Goal: Task Accomplishment & Management: Use online tool/utility

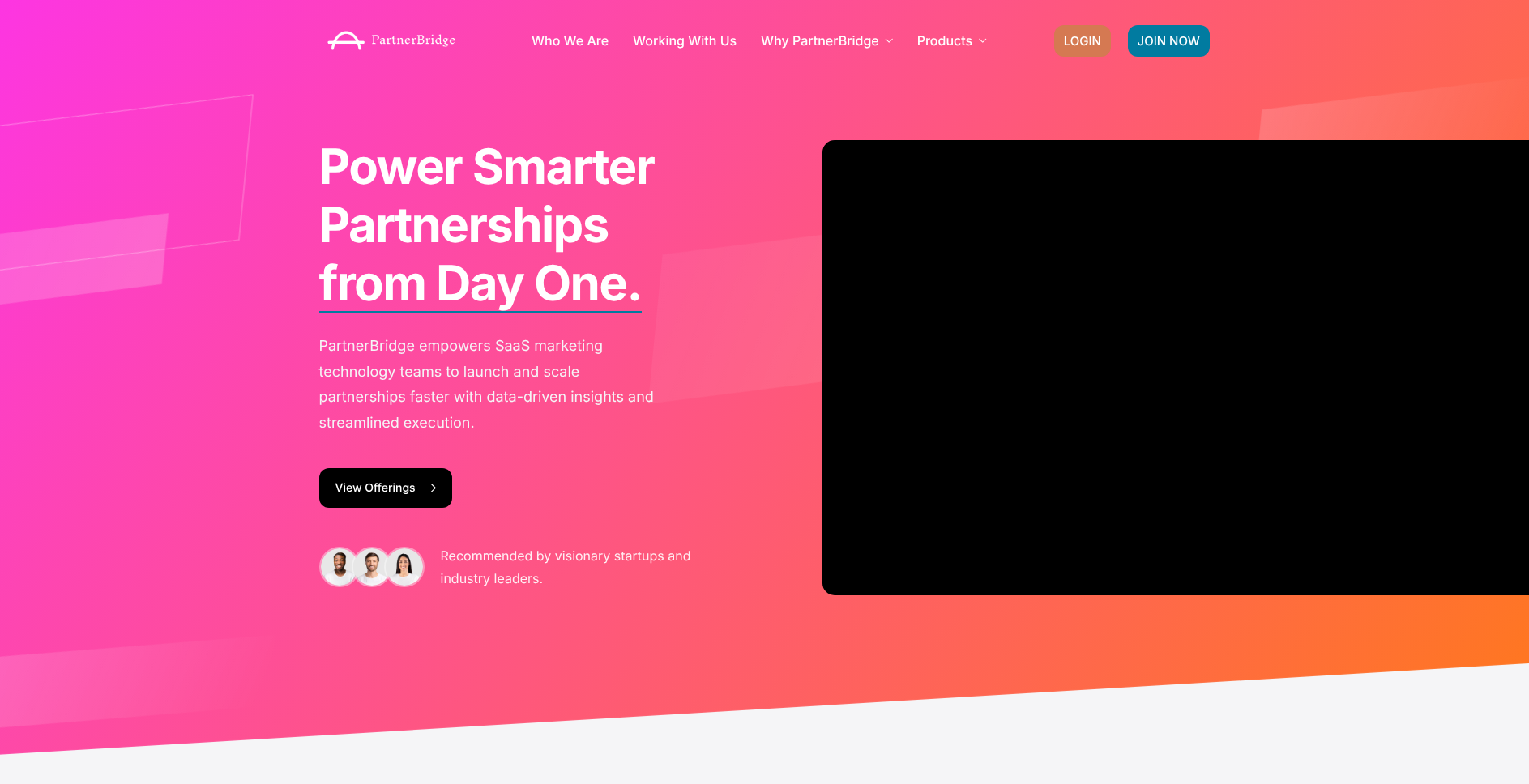
click at [1086, 34] on span "LOGIN" at bounding box center [1082, 41] width 37 height 12
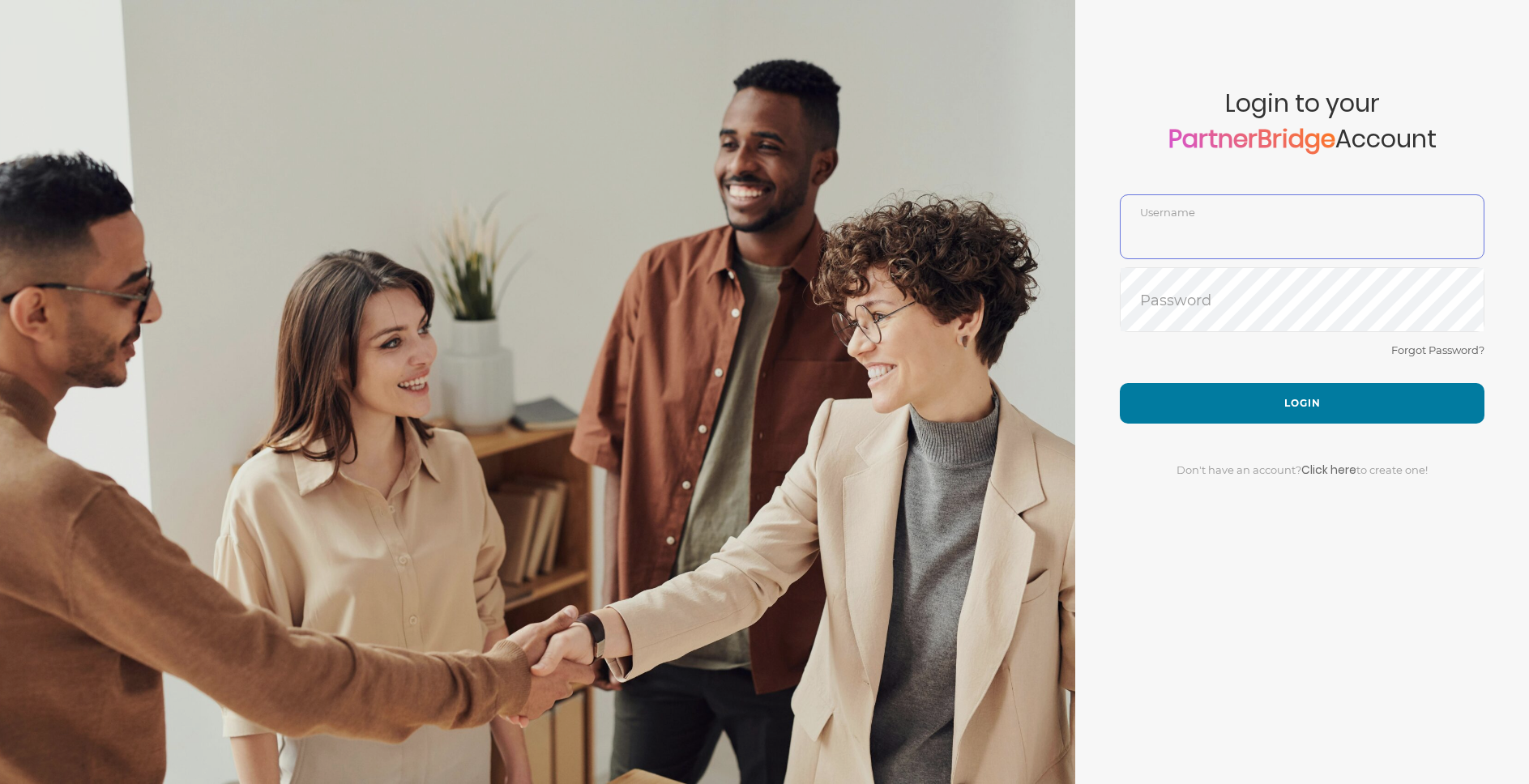
type input "DemoUser"
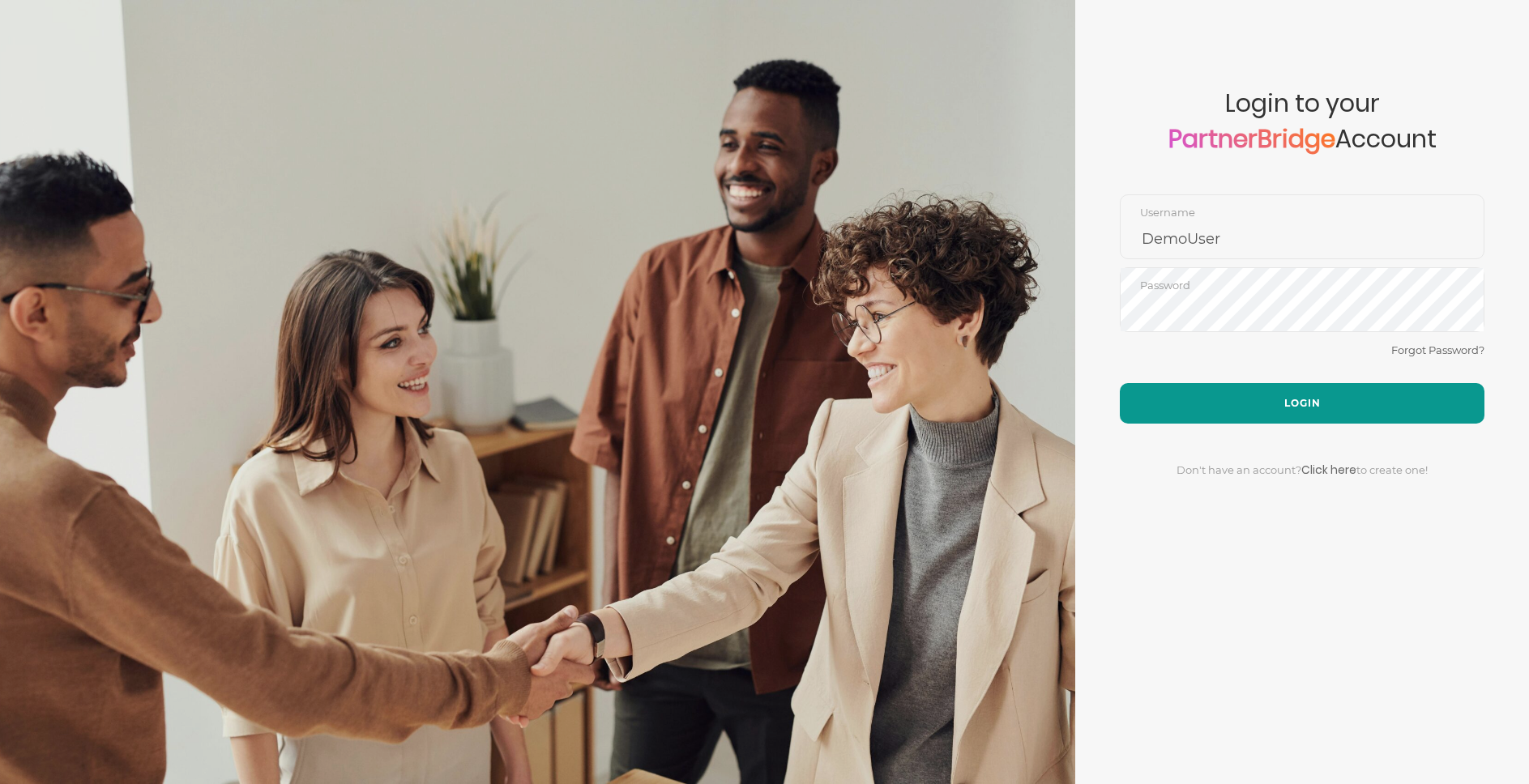
drag, startPoint x: 1199, startPoint y: 379, endPoint x: 1207, endPoint y: 385, distance: 10.0
click at [1202, 381] on div "Forgot Password?" at bounding box center [1302, 361] width 365 height 43
drag, startPoint x: 1207, startPoint y: 387, endPoint x: 1198, endPoint y: 335, distance: 52.8
click at [1207, 386] on button "Login" at bounding box center [1302, 403] width 365 height 41
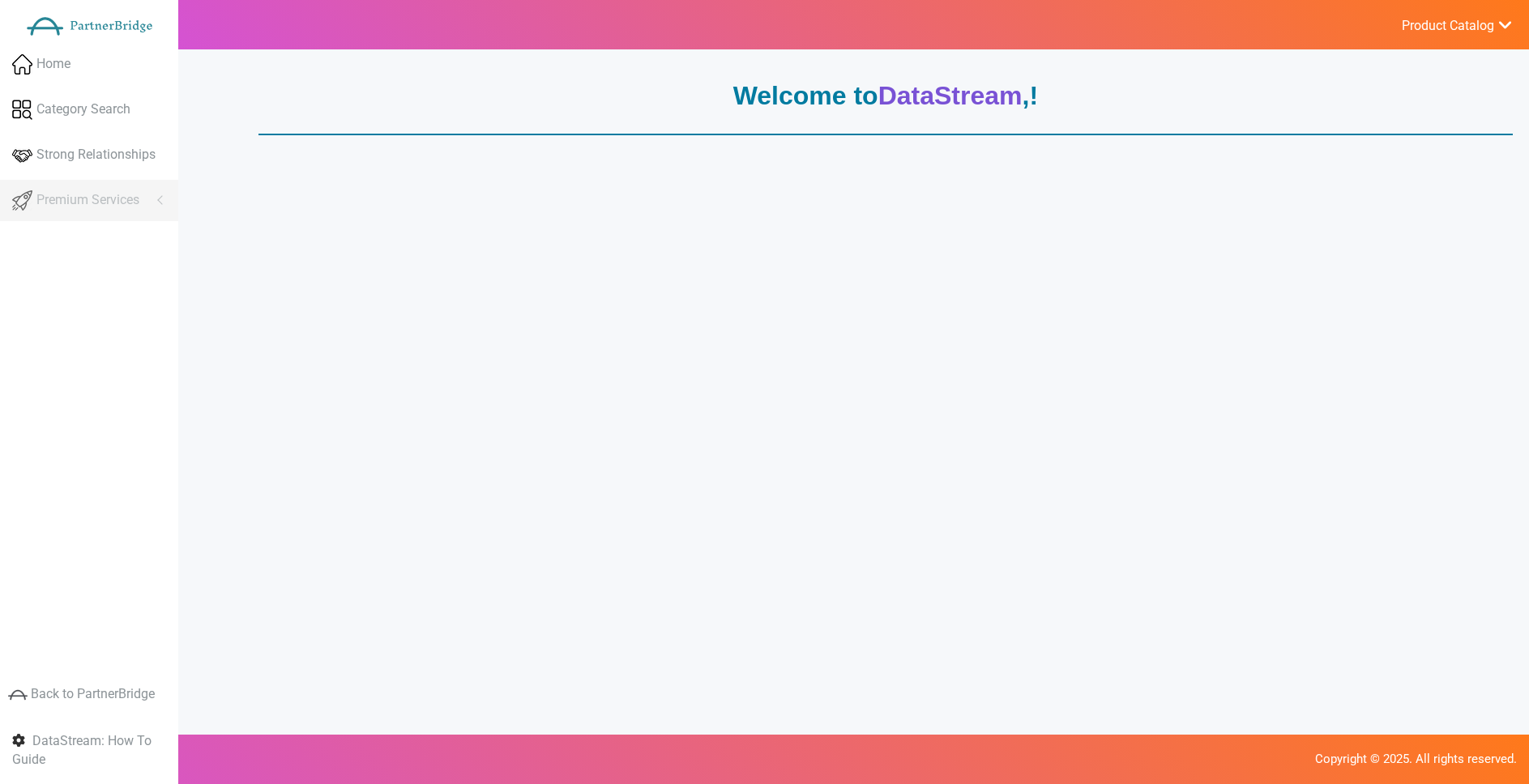
scroll to position [54, 0]
drag, startPoint x: 364, startPoint y: 162, endPoint x: 323, endPoint y: 151, distance: 42.4
click at [357, 156] on div "Welcome to DataStream , ! This is a test." at bounding box center [879, 433] width 1268 height 726
drag, startPoint x: 323, startPoint y: 151, endPoint x: 314, endPoint y: 150, distance: 9.1
click at [320, 150] on p "This is a test." at bounding box center [879, 150] width 1268 height 16
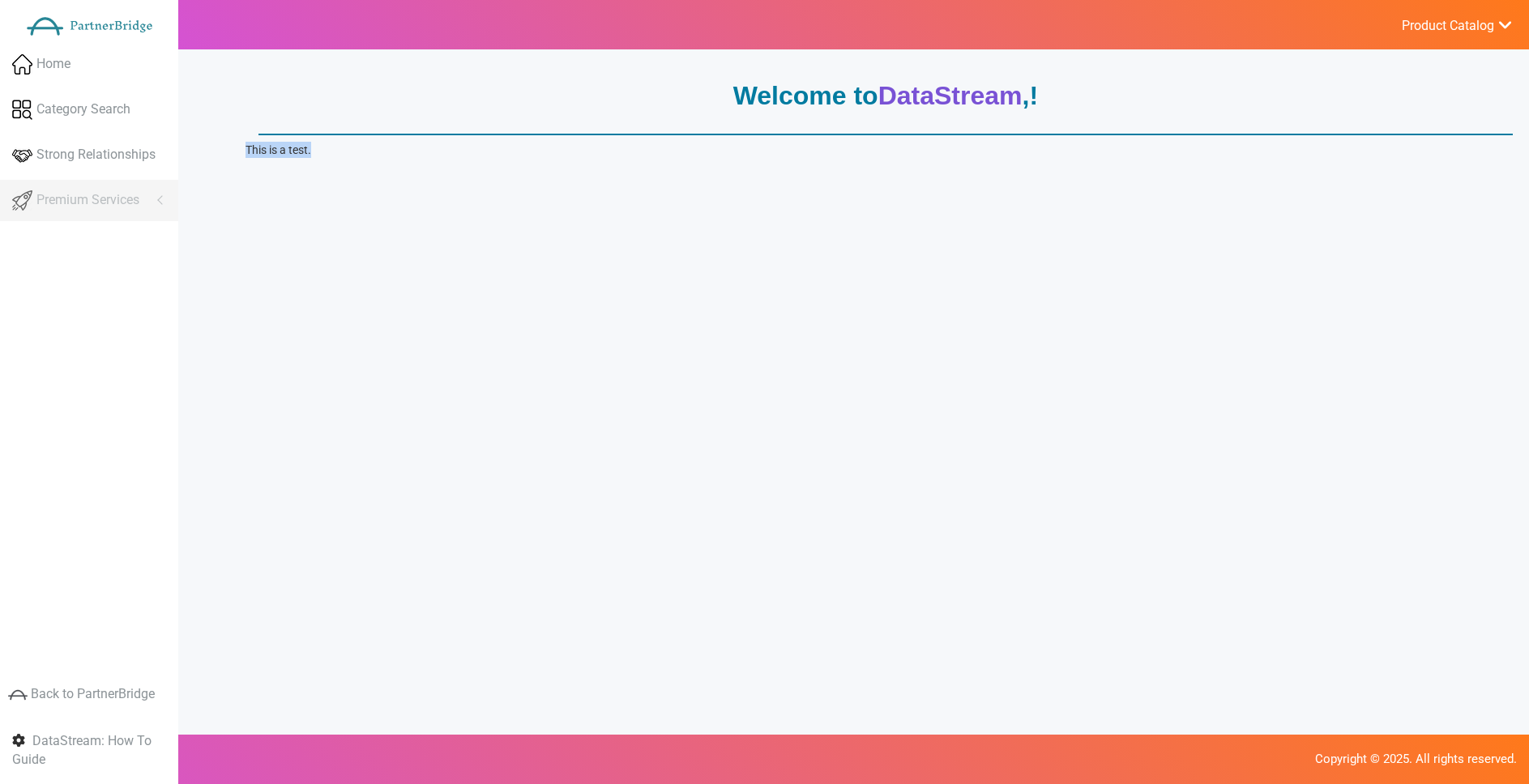
drag, startPoint x: 314, startPoint y: 150, endPoint x: 230, endPoint y: 153, distance: 84.1
click at [230, 153] on div "Welcome to DataStream , ! This is a test. Copyright © 2025. All rights reserved." at bounding box center [879, 446] width 1299 height 784
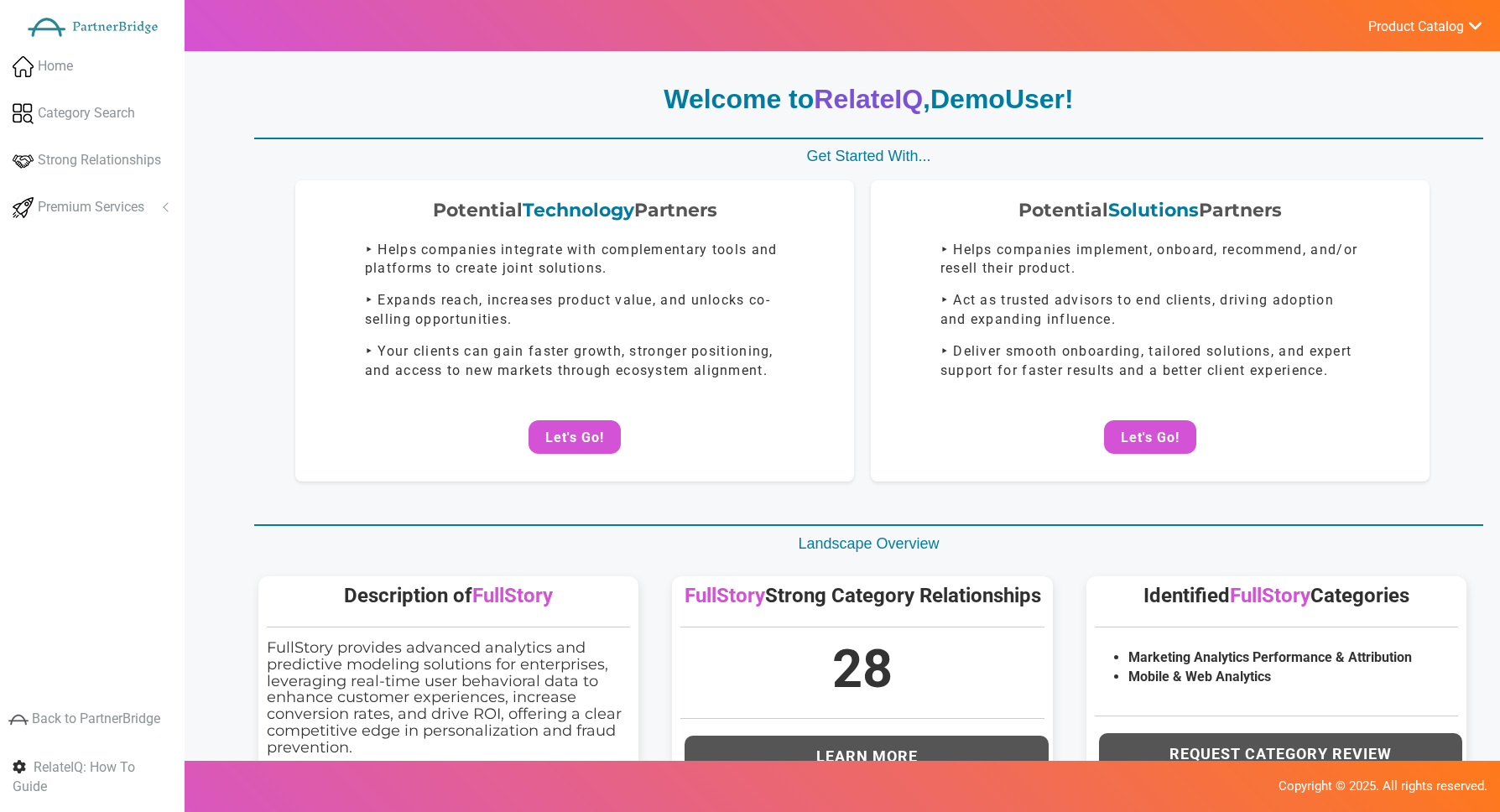
click at [241, 512] on div "Potential Technology Partners ‣ Helps companies integrate with complementary to…" at bounding box center [862, 349] width 1241 height 338
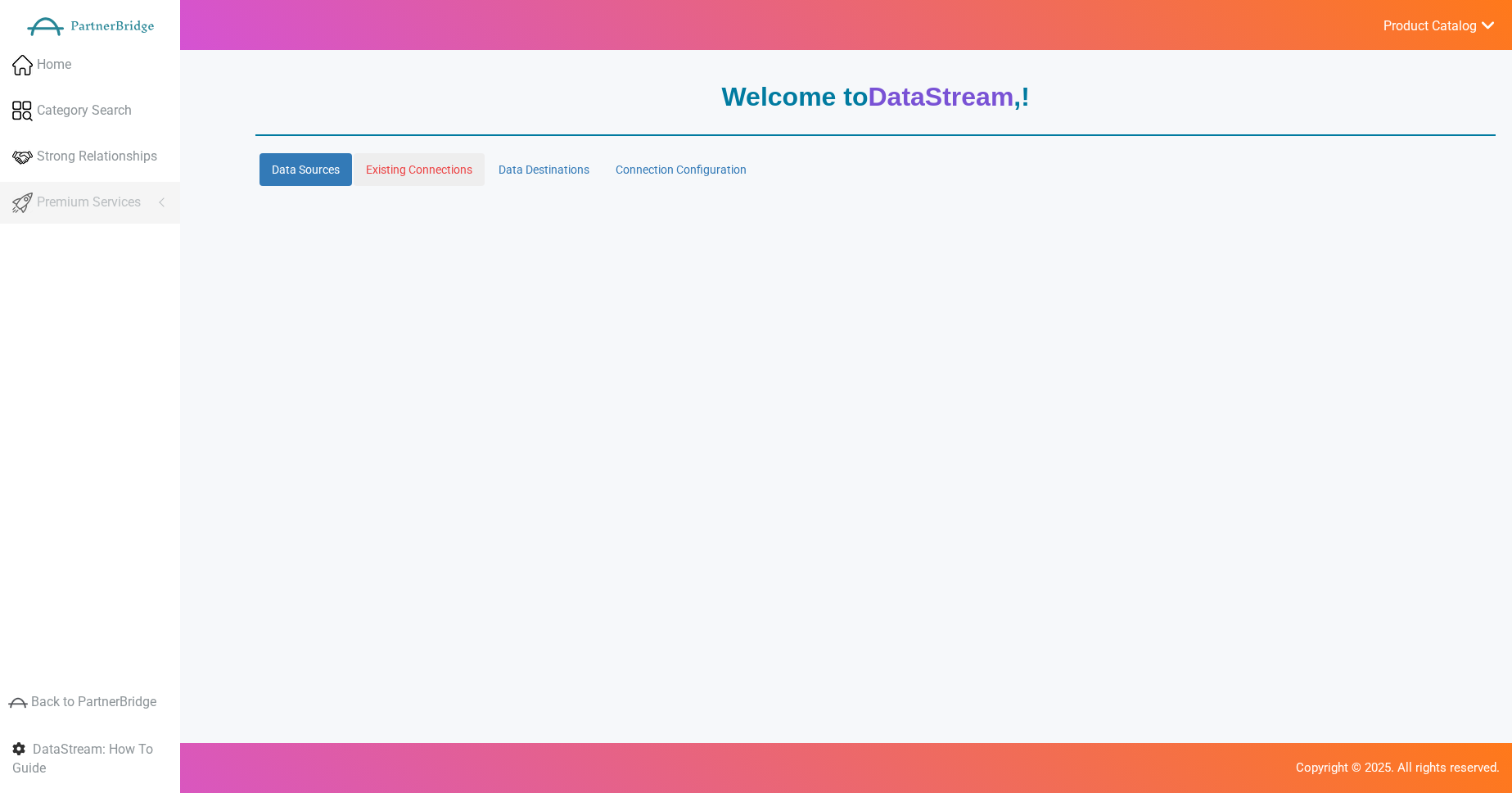
click at [436, 171] on link "Existing Connections" at bounding box center [419, 170] width 131 height 33
click at [532, 166] on link "Data Destinations" at bounding box center [544, 170] width 115 height 33
click at [646, 171] on link "Connection Configuration" at bounding box center [681, 170] width 155 height 33
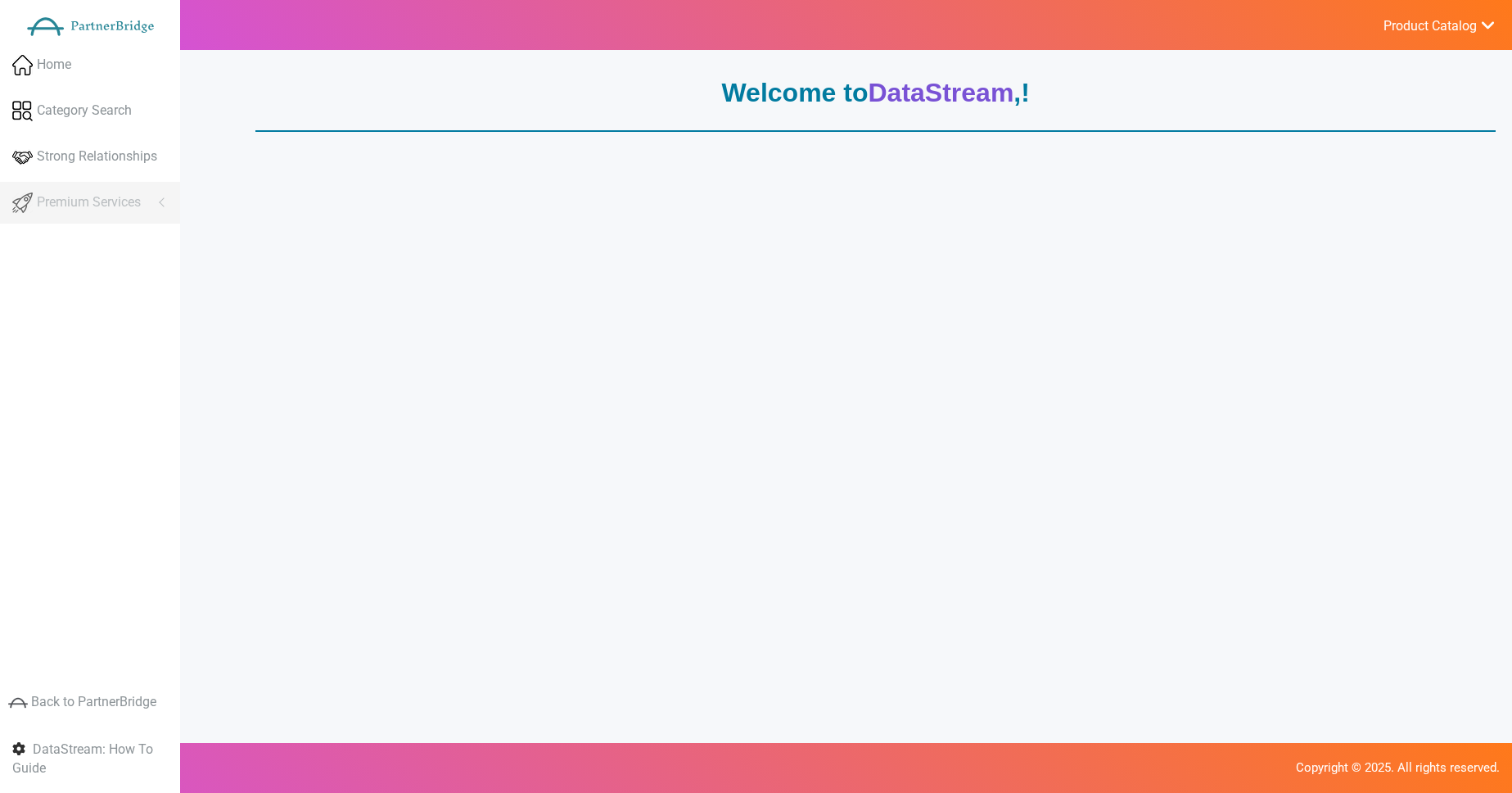
drag, startPoint x: 313, startPoint y: 173, endPoint x: 381, endPoint y: 364, distance: 202.7
click at [381, 364] on div "Welcome to DataStream , ! Sources Destinations" at bounding box center [868, 433] width 1252 height 735
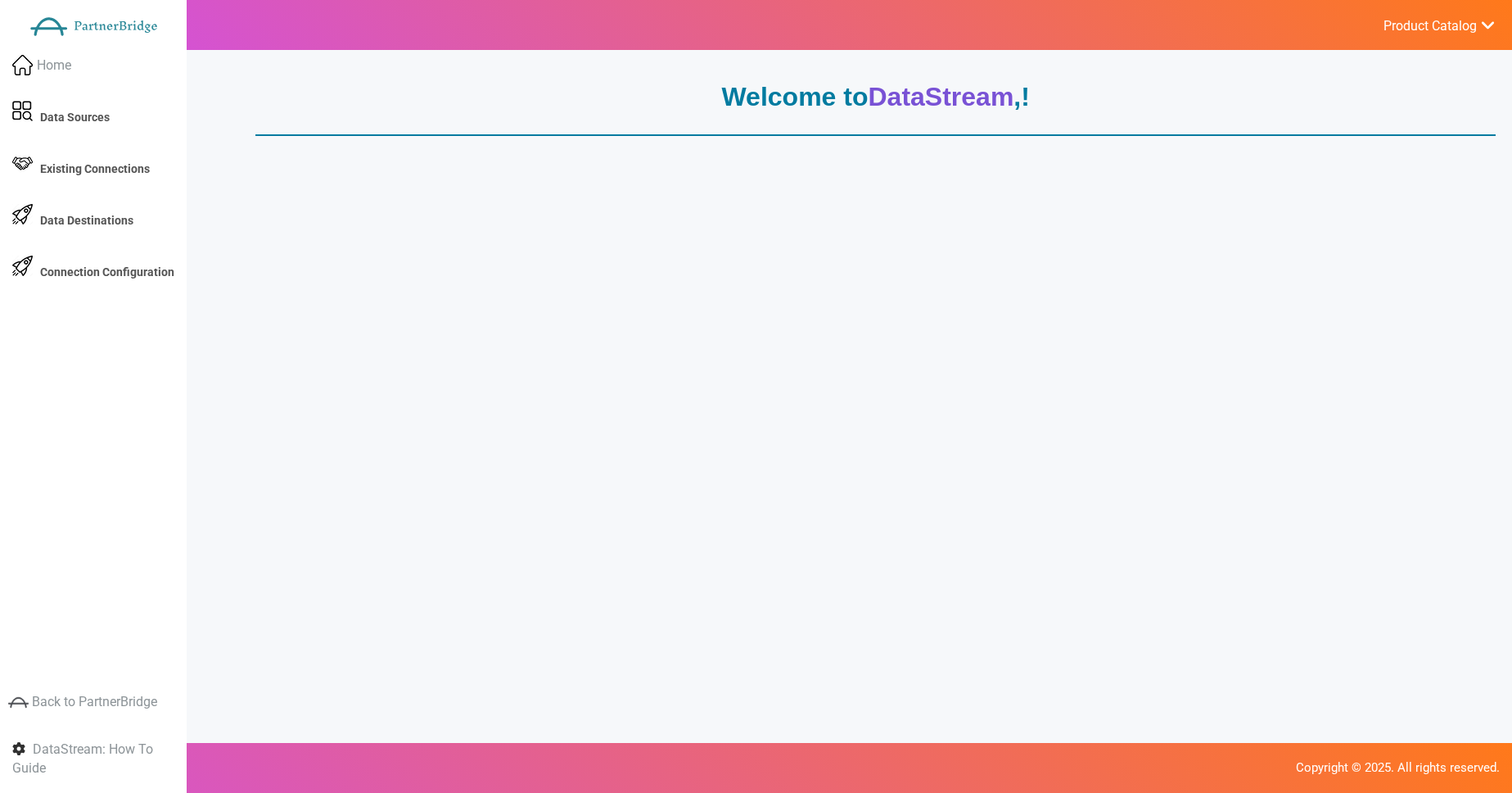
scroll to position [4, 0]
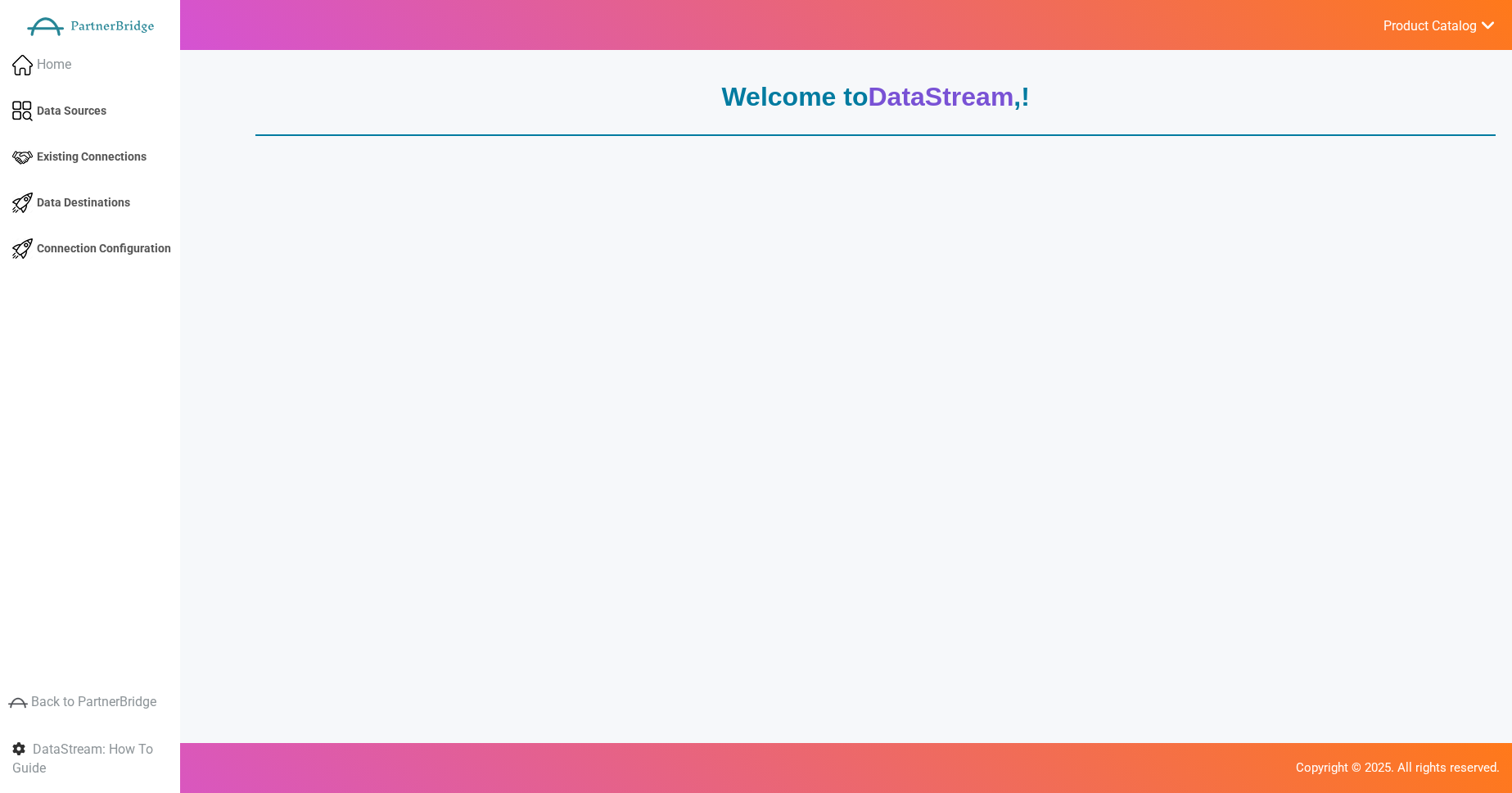
scroll to position [4, 0]
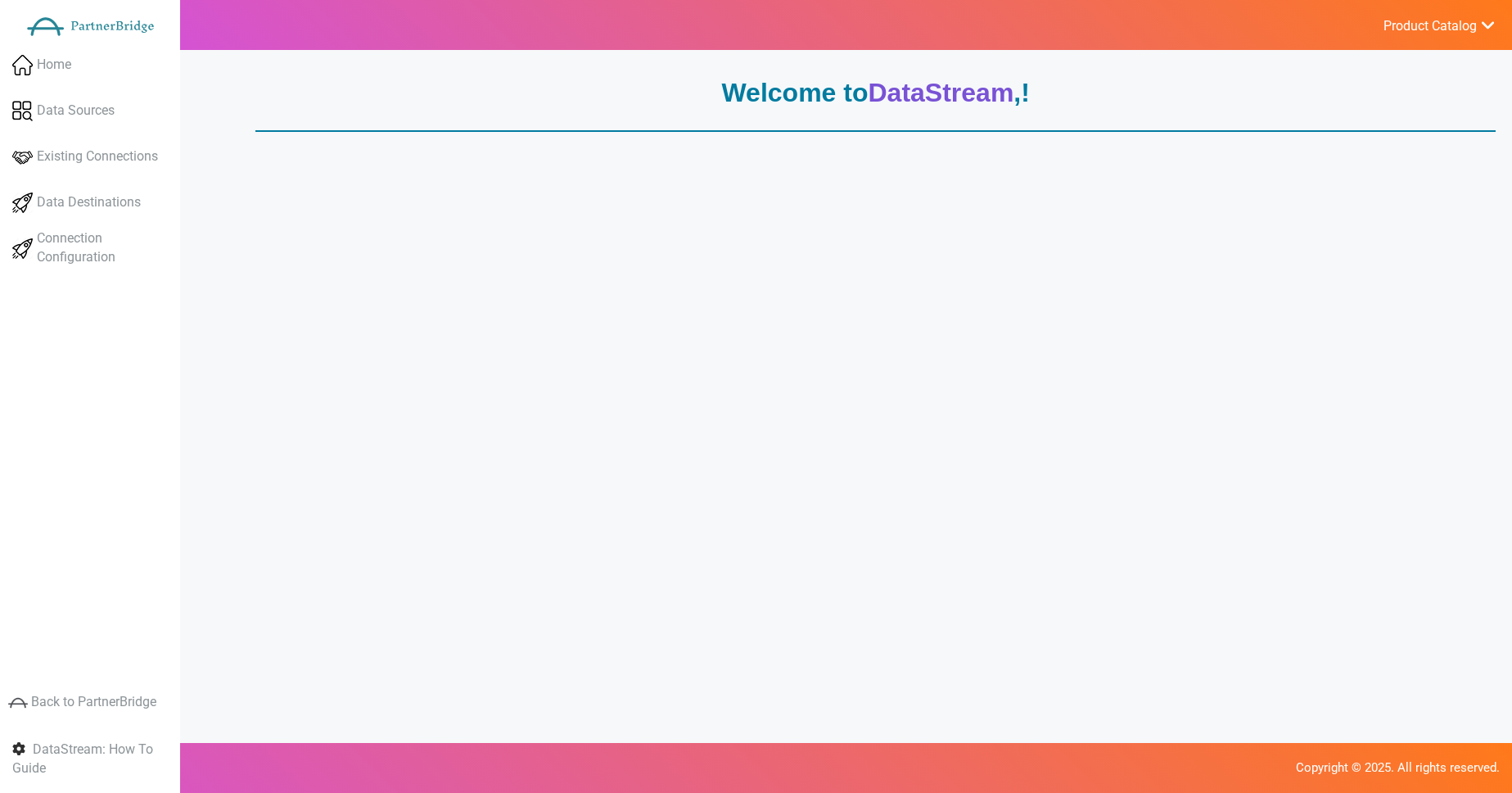
click at [392, 193] on div "Welcome to DataStream , ! Data Sources Existing Connections Data Destinations" at bounding box center [868, 433] width 1252 height 735
click at [115, 119] on link "Data Sources" at bounding box center [90, 111] width 180 height 42
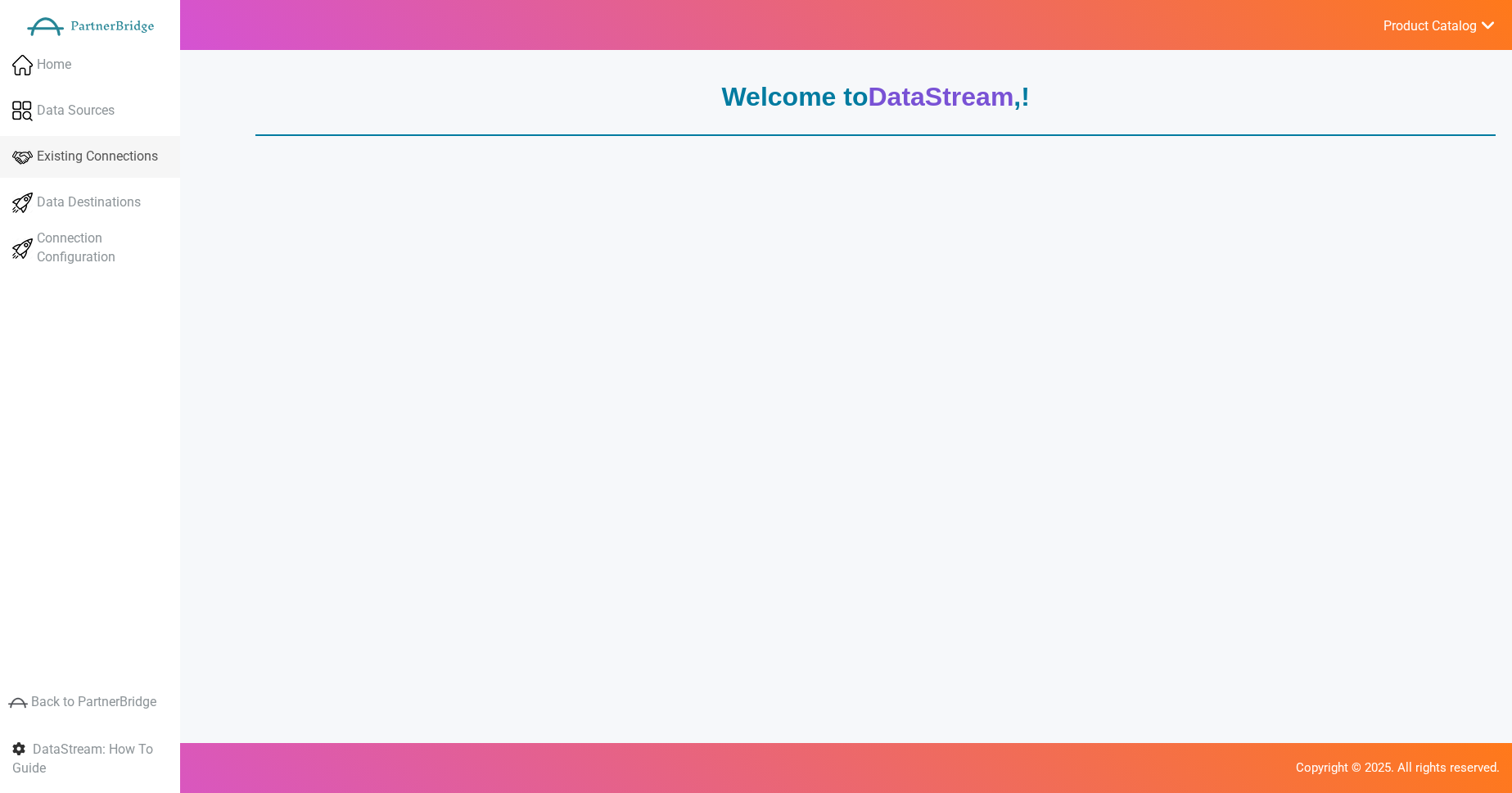
click at [112, 160] on span "Existing Connections" at bounding box center [97, 156] width 121 height 19
click at [87, 196] on span "Data Destinations" at bounding box center [88, 202] width 104 height 19
click at [84, 251] on span "Connection Configuration" at bounding box center [108, 248] width 144 height 38
click at [300, 222] on div "Welcome to DataStream , ! Data Sources Existing Connections Data Destinations" at bounding box center [868, 438] width 1252 height 735
click at [364, 211] on div "Welcome to DataStream , ! Data Sources Existing Connections Data Destinations" at bounding box center [868, 438] width 1252 height 735
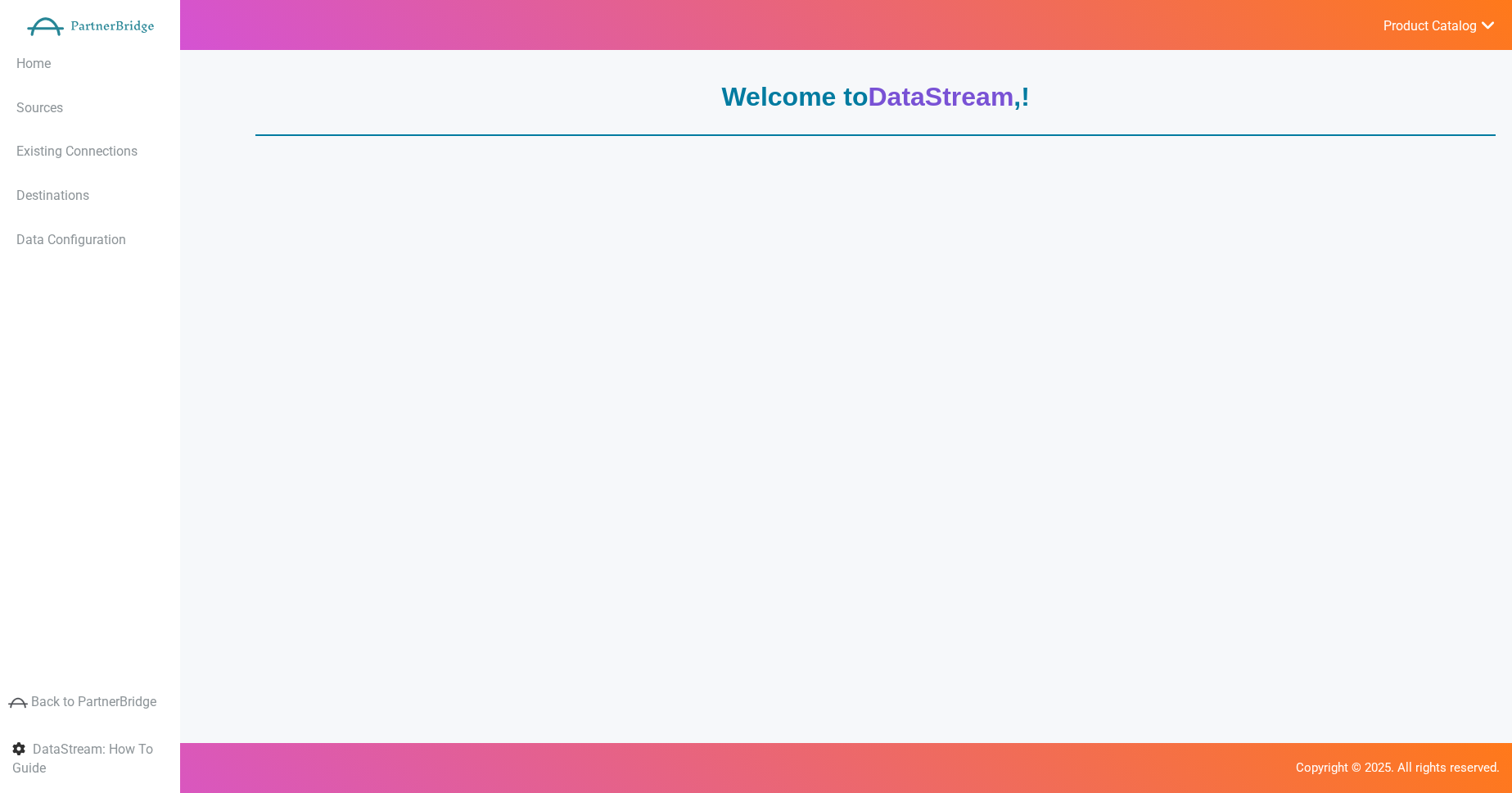
click at [711, 210] on div "Welcome to DataStream , ! Data Sources Existing Connections Data Destinations" at bounding box center [868, 438] width 1252 height 735
click at [43, 104] on span "Sources" at bounding box center [39, 107] width 46 height 15
click at [104, 143] on link "Existing Connections" at bounding box center [90, 152] width 180 height 40
click at [89, 200] on span "Destinations" at bounding box center [53, 195] width 73 height 15
click at [100, 247] on span "Data Configuration" at bounding box center [71, 239] width 110 height 15
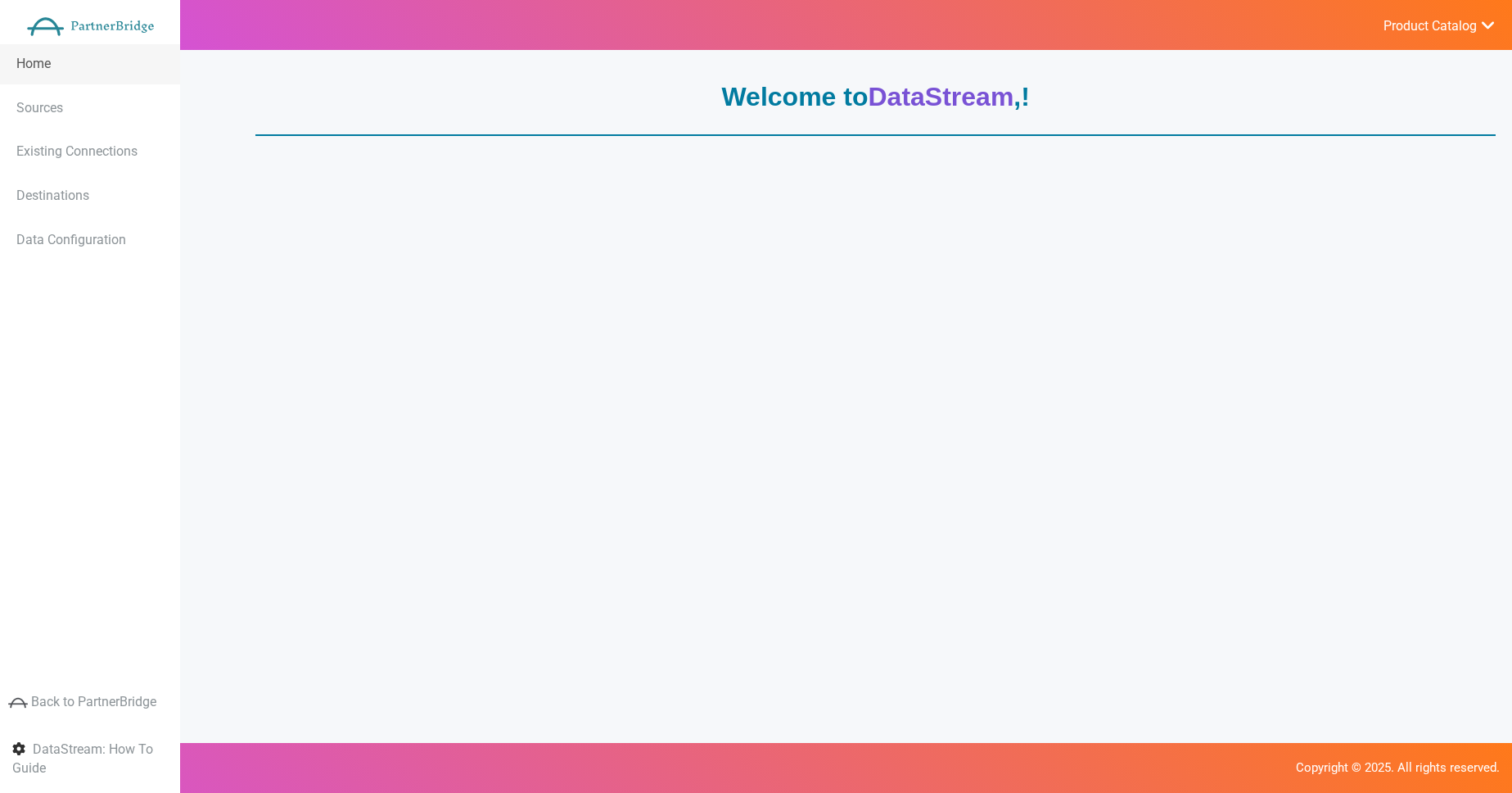
drag, startPoint x: 65, startPoint y: 67, endPoint x: 74, endPoint y: 72, distance: 10.3
click at [51, 67] on span "Home" at bounding box center [33, 63] width 35 height 15
click at [391, 211] on div "Welcome to DataStream , ! Data Sources Existing Connections Data Destinations" at bounding box center [868, 438] width 1252 height 735
click at [717, 216] on div "Welcome to DataStream , ! Data Sources Existing Connections Data Destinations" at bounding box center [868, 438] width 1252 height 735
drag, startPoint x: 549, startPoint y: 247, endPoint x: 457, endPoint y: 139, distance: 141.9
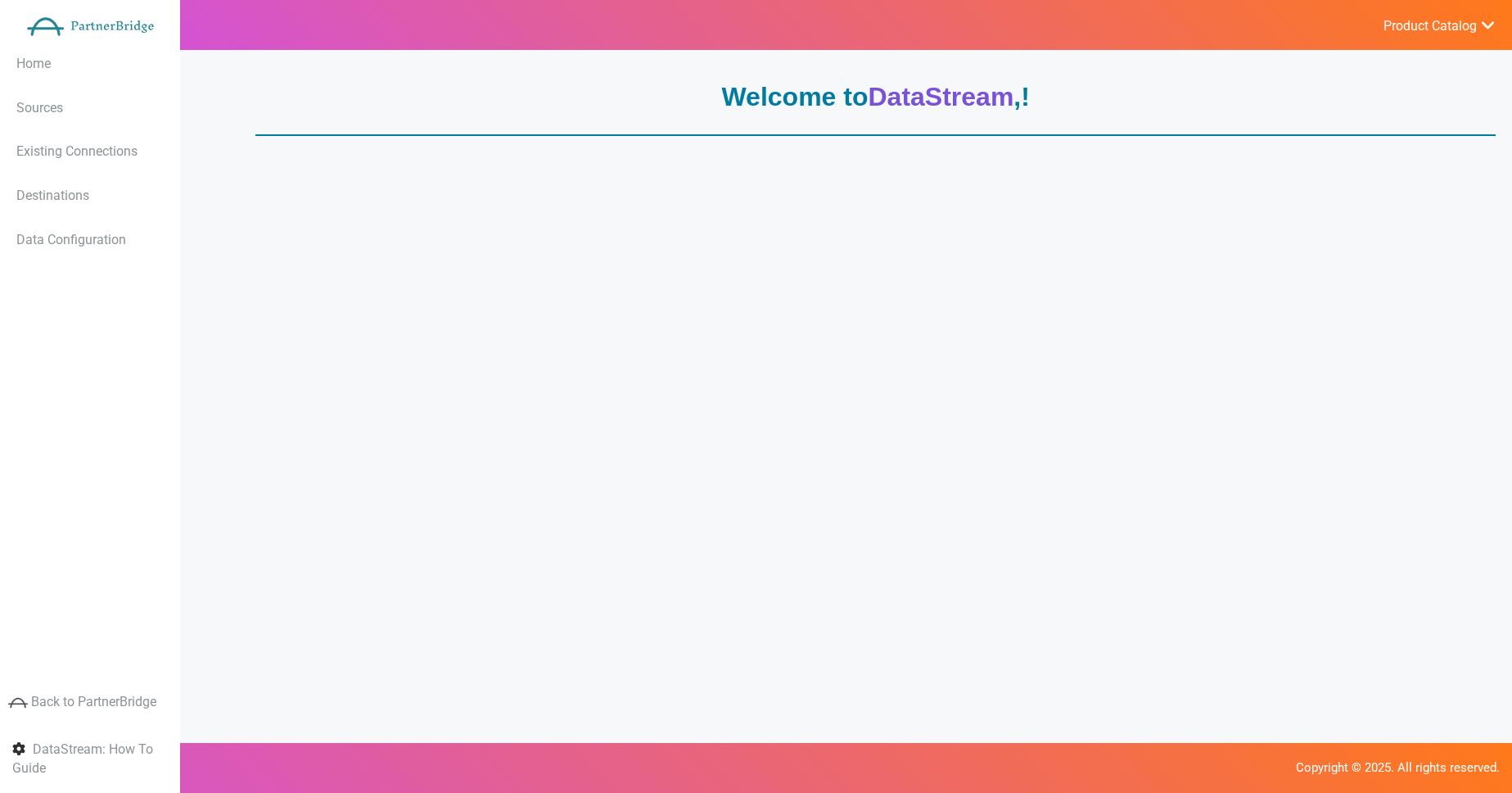
click at [548, 246] on div "Welcome to DataStream , ! Data Sources Existing Connections Data Destinations" at bounding box center [868, 438] width 1252 height 735
click at [122, 96] on link "Sources" at bounding box center [90, 111] width 180 height 42
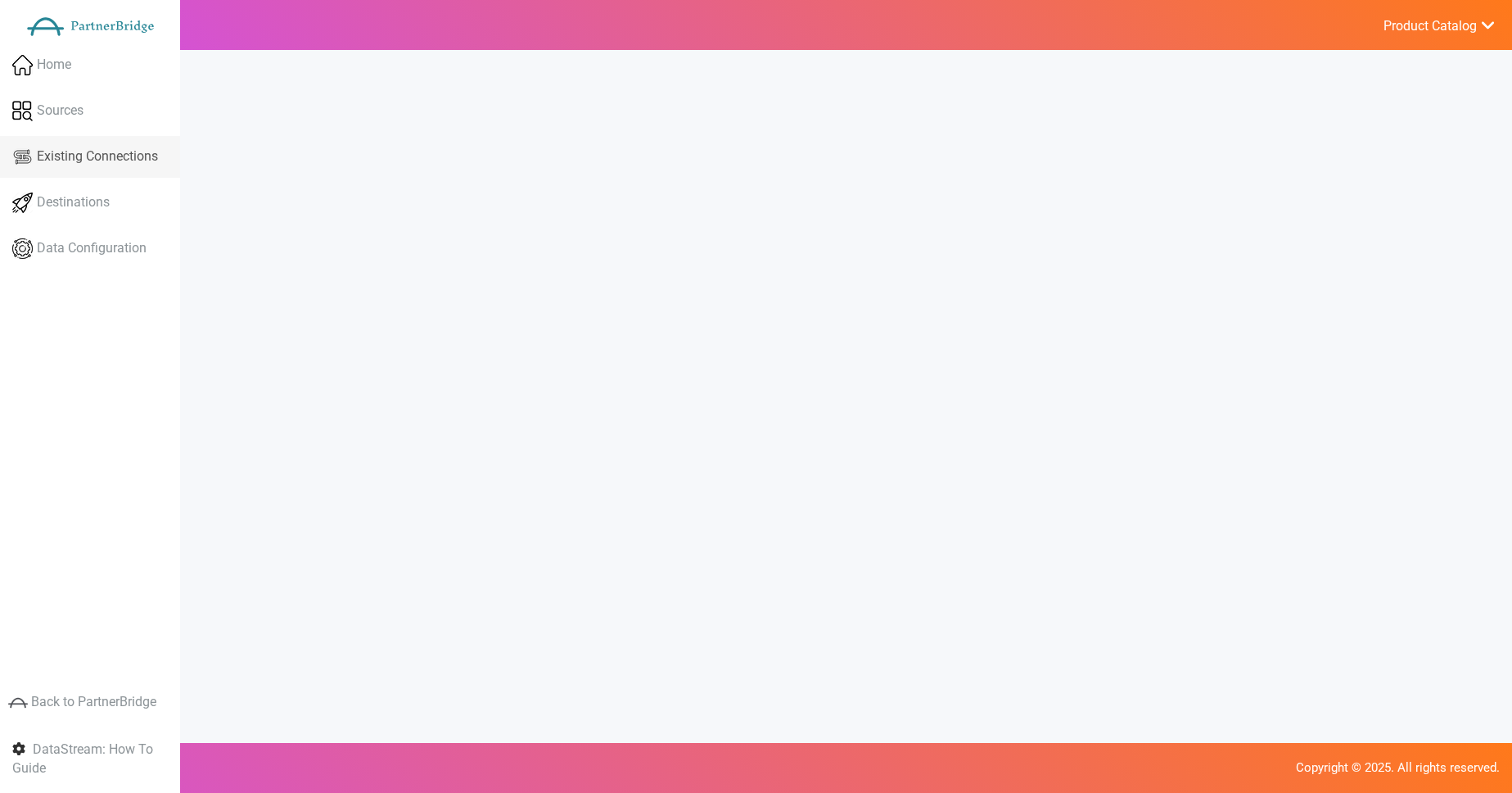
click at [85, 148] on span "Existing Connections" at bounding box center [97, 156] width 121 height 19
click at [74, 196] on span "Destinations" at bounding box center [73, 202] width 73 height 19
click at [74, 240] on span "Data Configuration" at bounding box center [91, 248] width 110 height 19
click at [64, 71] on span "Home" at bounding box center [54, 64] width 35 height 19
click at [41, 64] on span "Home" at bounding box center [54, 64] width 35 height 19
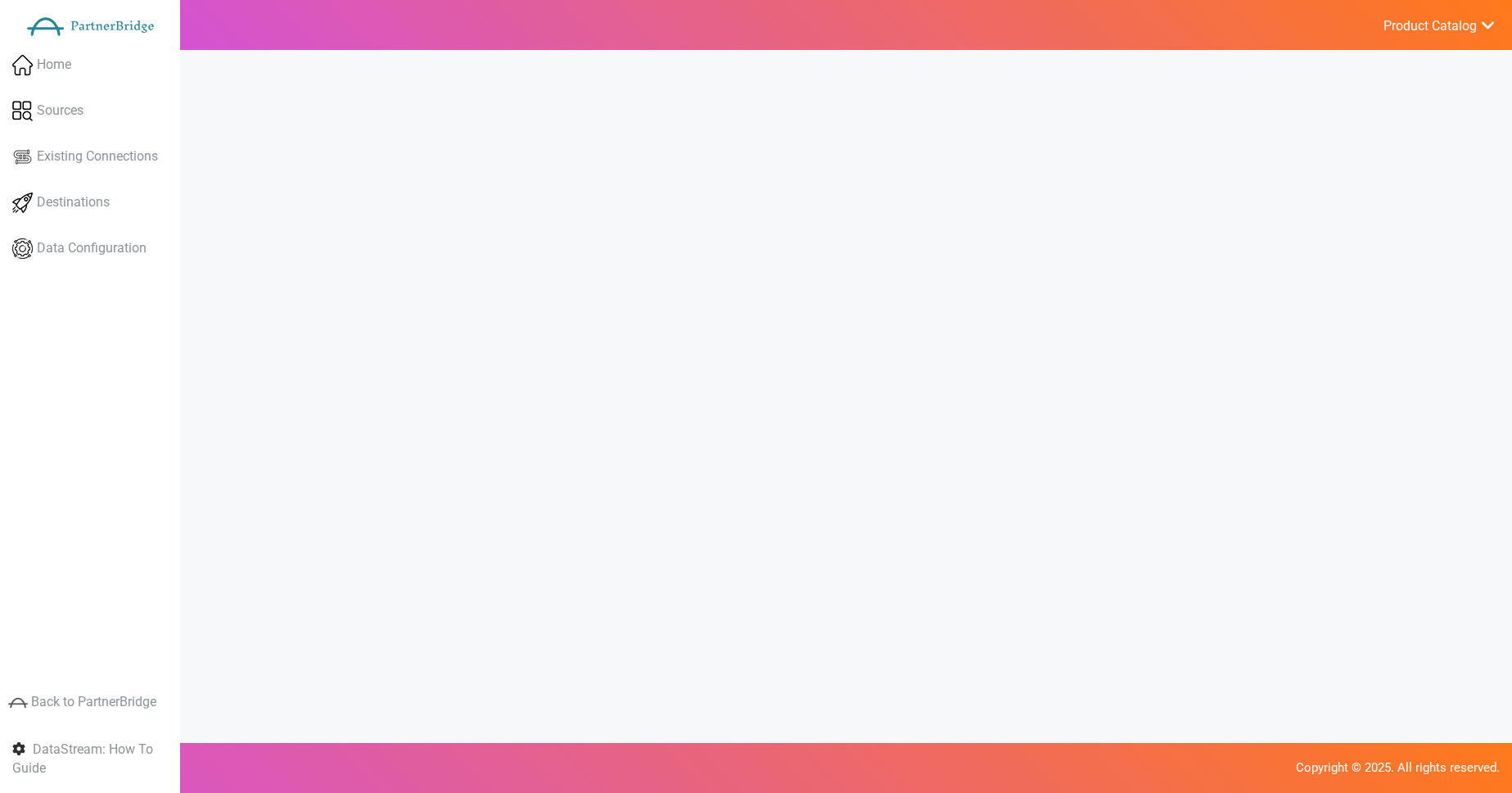
scroll to position [11, 0]
click at [79, 45] on link "Home" at bounding box center [90, 65] width 180 height 42
click at [99, 63] on link "Home" at bounding box center [90, 65] width 180 height 42
click at [75, 62] on link "Home" at bounding box center [90, 65] width 180 height 42
click at [345, 85] on div "Welcome to DataStream , ! Charts will go here. Data Sources Browse and connect …" at bounding box center [868, 438] width 1252 height 735
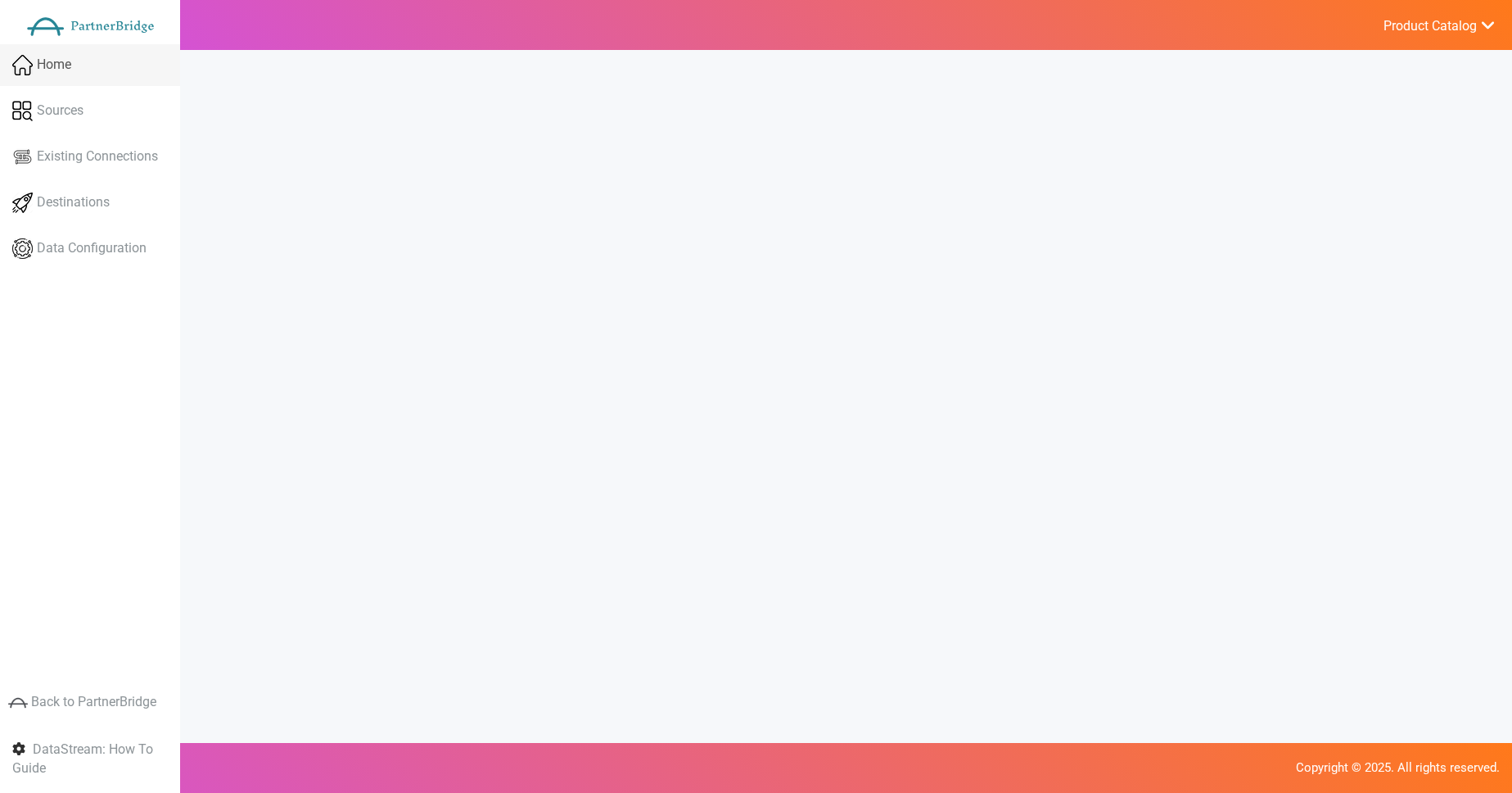
click at [106, 63] on link "Home" at bounding box center [90, 65] width 180 height 42
click at [36, 63] on link "Home" at bounding box center [90, 65] width 180 height 42
drag, startPoint x: 316, startPoint y: 113, endPoint x: 282, endPoint y: 96, distance: 38.0
click at [316, 111] on div "Welcome to DataStream , ! Charts will go here. Data Sources Browse and connect …" at bounding box center [869, 451] width 1285 height 793
click at [124, 76] on link "Home" at bounding box center [90, 65] width 180 height 42
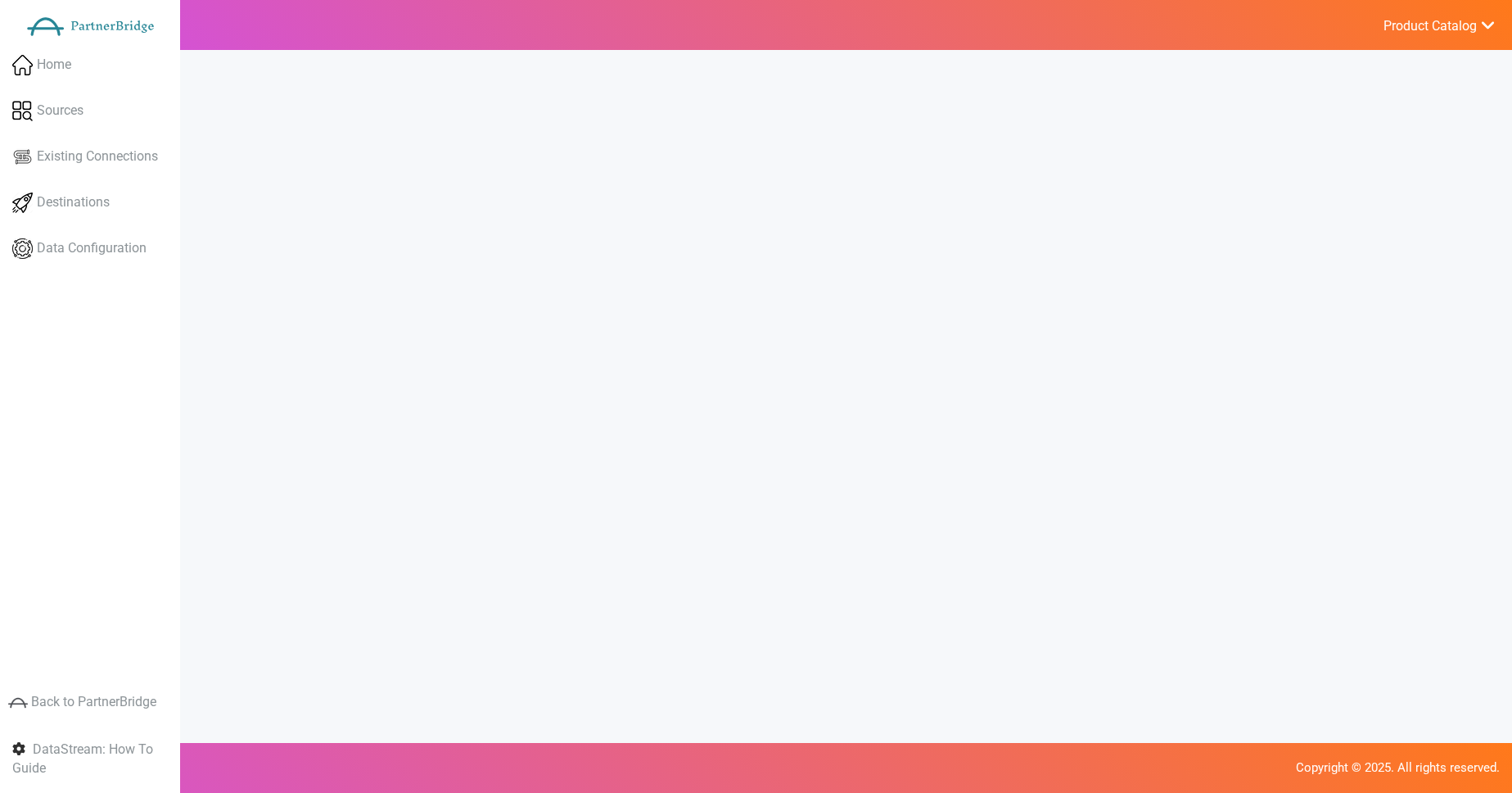
drag, startPoint x: 658, startPoint y: 144, endPoint x: 566, endPoint y: 129, distance: 93.2
click at [658, 144] on div "Welcome to DataStream , ! Charts will go here. Data Sources Browse and connect …" at bounding box center [869, 451] width 1285 height 793
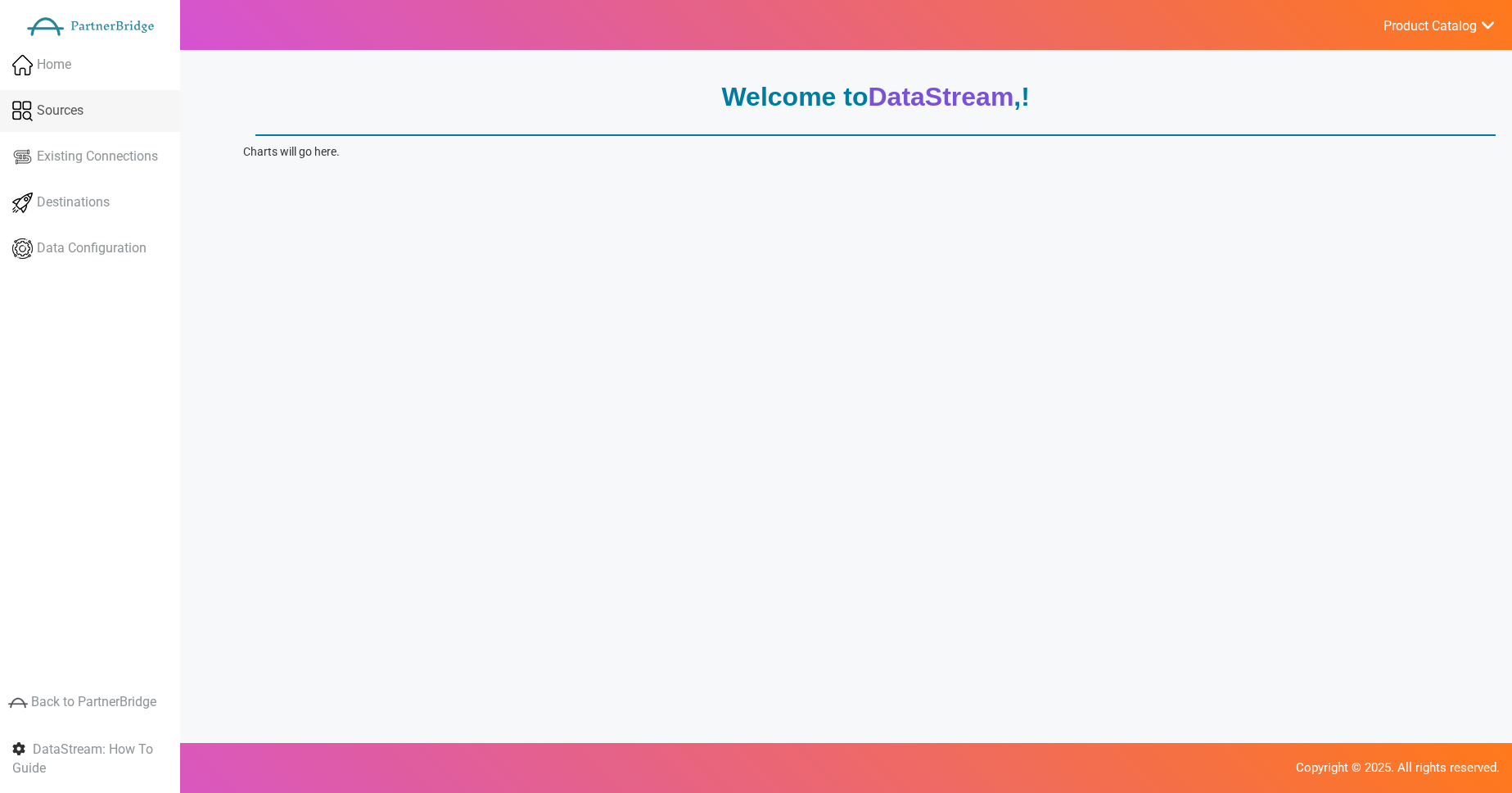
click at [104, 114] on link "Sources" at bounding box center [90, 111] width 180 height 42
click at [106, 149] on span "Existing Connections" at bounding box center [97, 156] width 121 height 19
click at [90, 185] on link "Destinations" at bounding box center [90, 203] width 180 height 42
click at [61, 239] on span "Data Configuration" at bounding box center [91, 248] width 110 height 19
click at [129, 121] on link "Sources" at bounding box center [90, 111] width 180 height 42
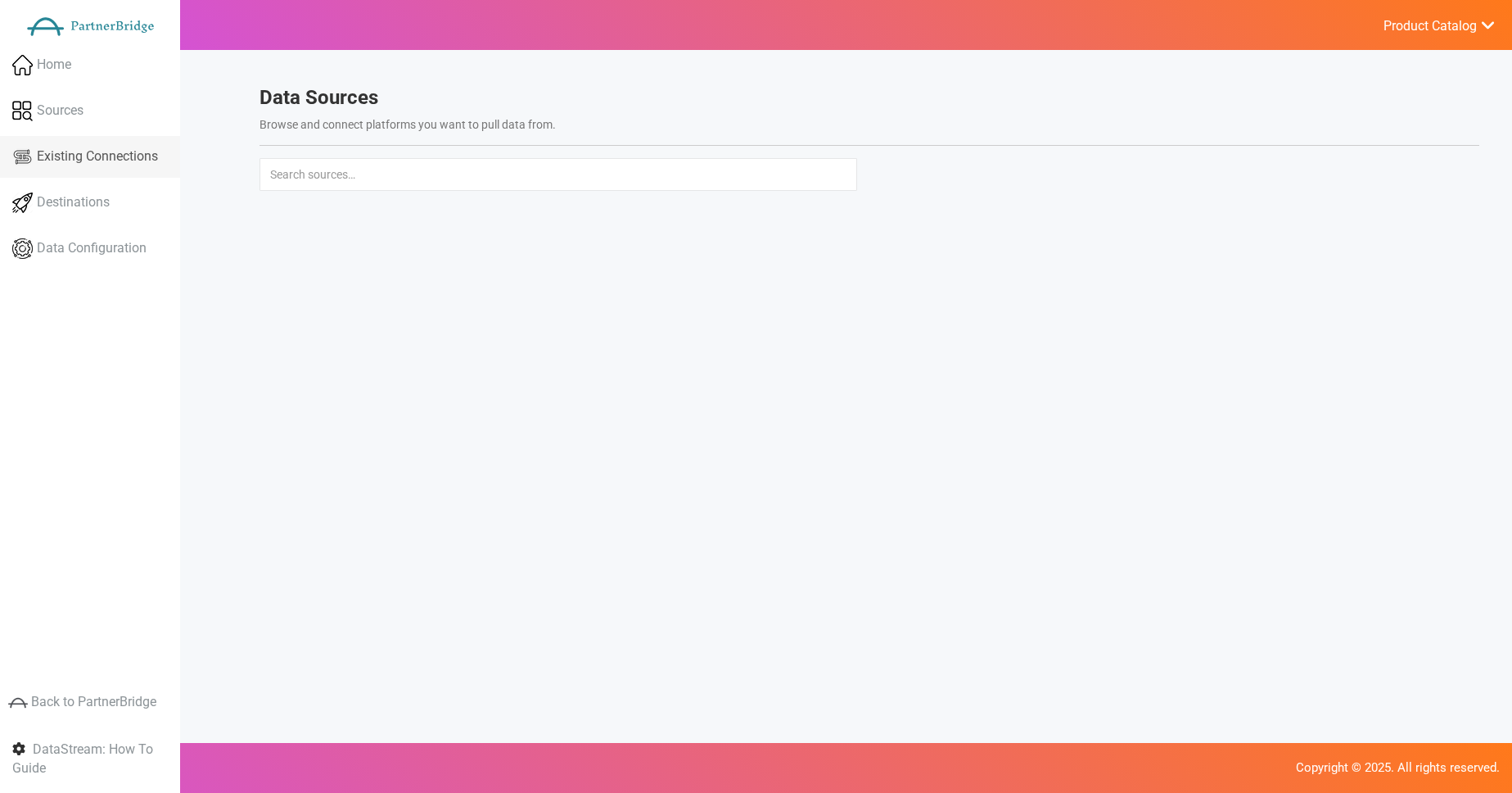
click at [110, 148] on span "Existing Connections" at bounding box center [97, 156] width 121 height 19
click at [112, 196] on link "Destinations" at bounding box center [90, 203] width 180 height 42
click at [127, 233] on link "Data Configuration" at bounding box center [90, 248] width 180 height 42
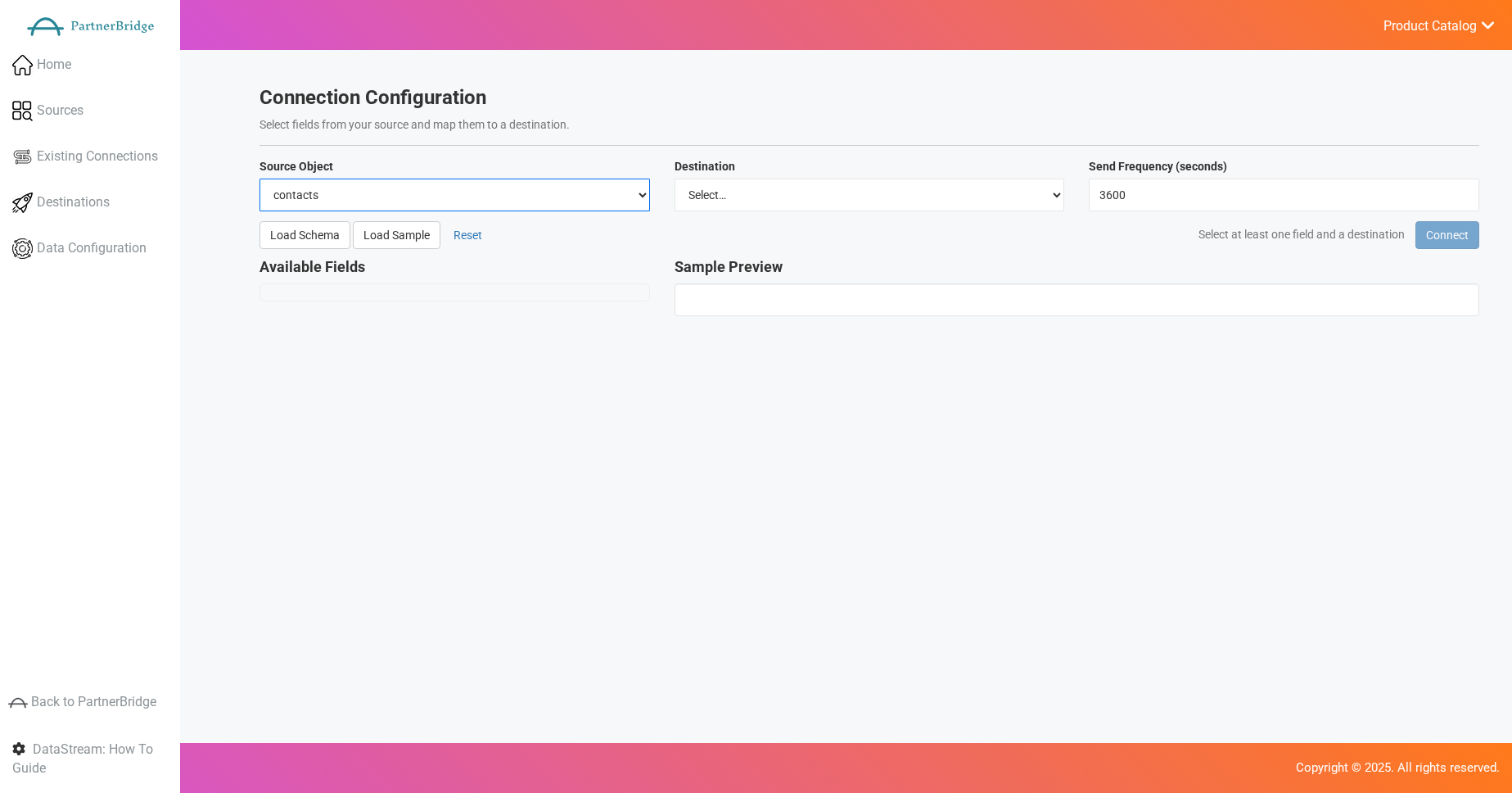
click at [542, 195] on select "contacts deals companies" at bounding box center [455, 195] width 391 height 33
drag, startPoint x: 802, startPoint y: 353, endPoint x: 677, endPoint y: 255, distance: 158.8
click at [800, 346] on div "Welcome to DataStream , ! Charts will go here. Data Sources Browse and connect …" at bounding box center [868, 438] width 1252 height 735
click at [644, 214] on section "Connection Configuration Select fields from your source and map them to a desti…" at bounding box center [869, 209] width 1220 height 246
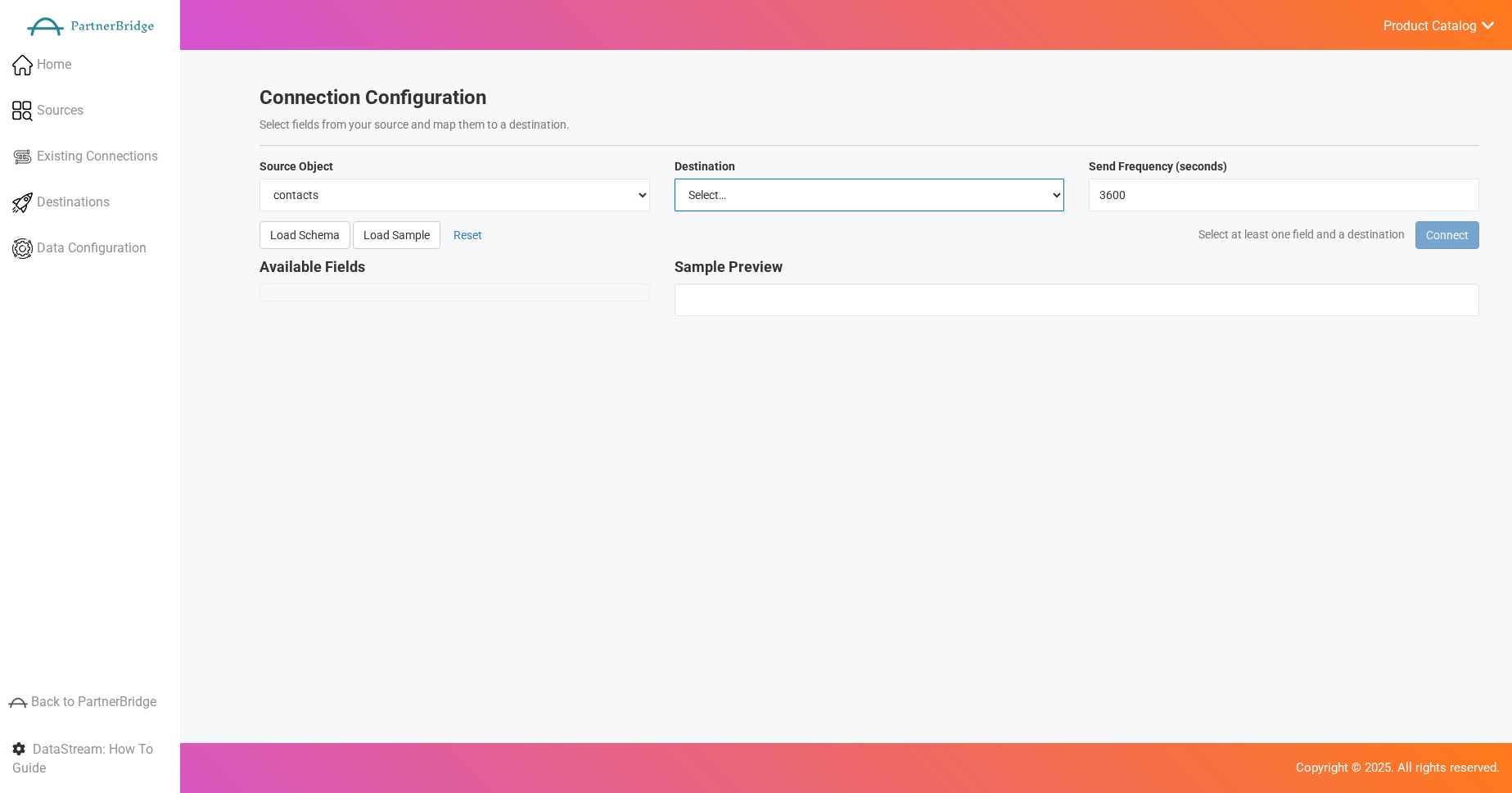
click at [707, 200] on select "Select… FullStory Segment Optimizely" at bounding box center [870, 195] width 391 height 33
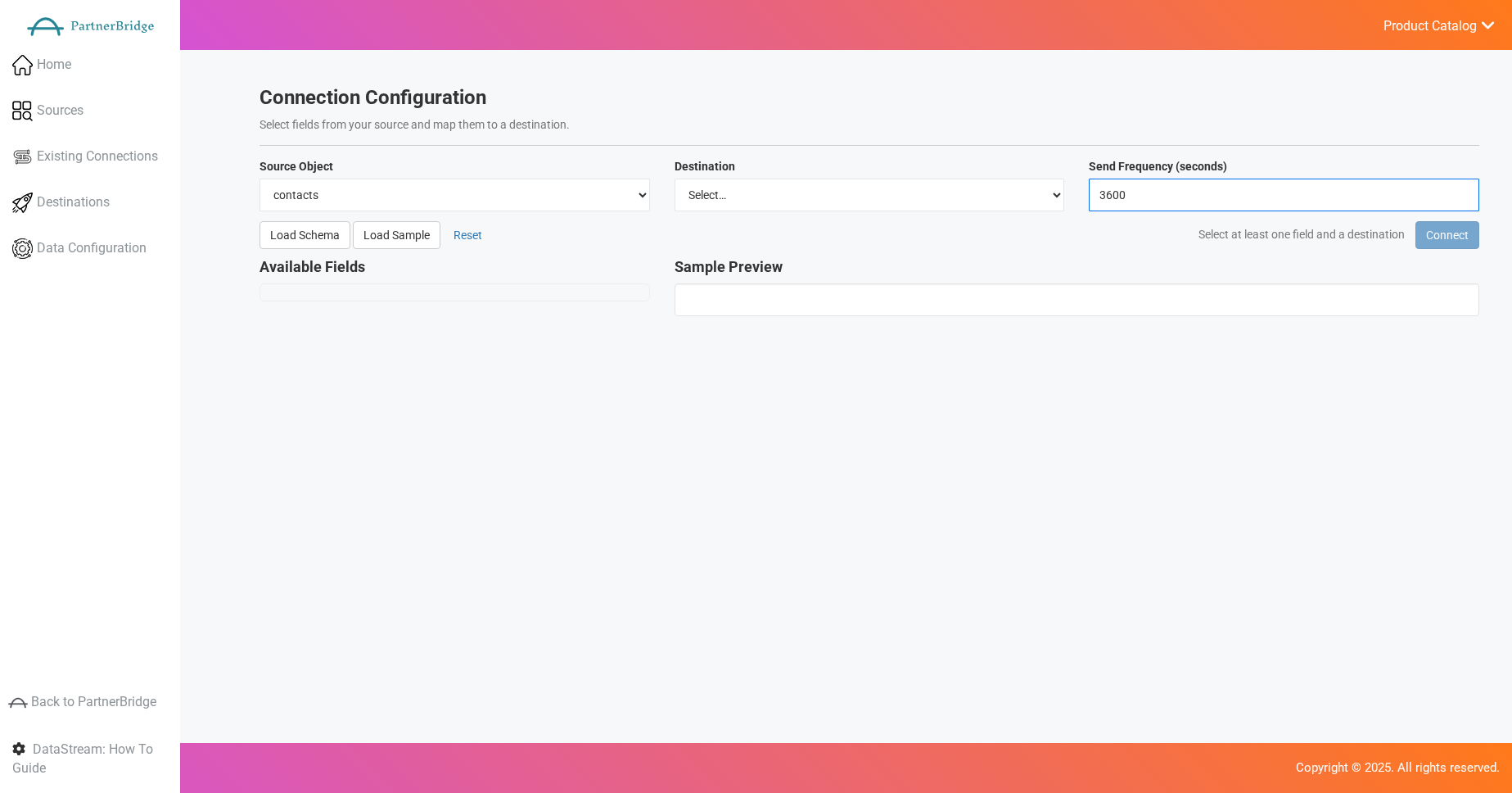
click at [1181, 204] on input "3600" at bounding box center [1284, 195] width 391 height 33
drag, startPoint x: 1146, startPoint y: 206, endPoint x: 1244, endPoint y: 196, distance: 98.5
click at [1147, 205] on input "3600" at bounding box center [1284, 195] width 391 height 33
click at [1138, 228] on div "Select at least one field and a destination Connect" at bounding box center [1180, 235] width 622 height 28
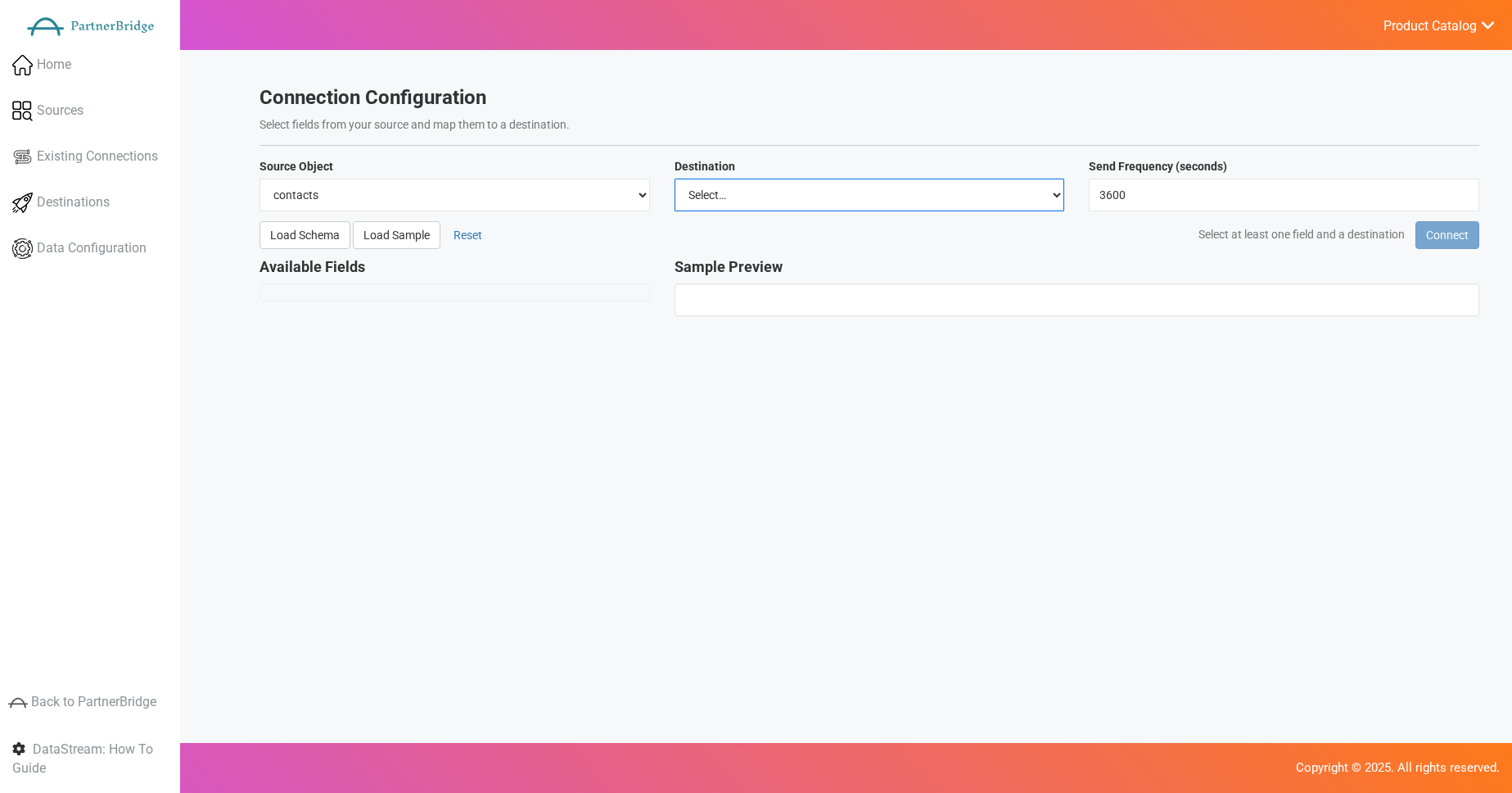
click at [1042, 203] on select "Select… FullStory Segment Optimizely" at bounding box center [870, 195] width 391 height 33
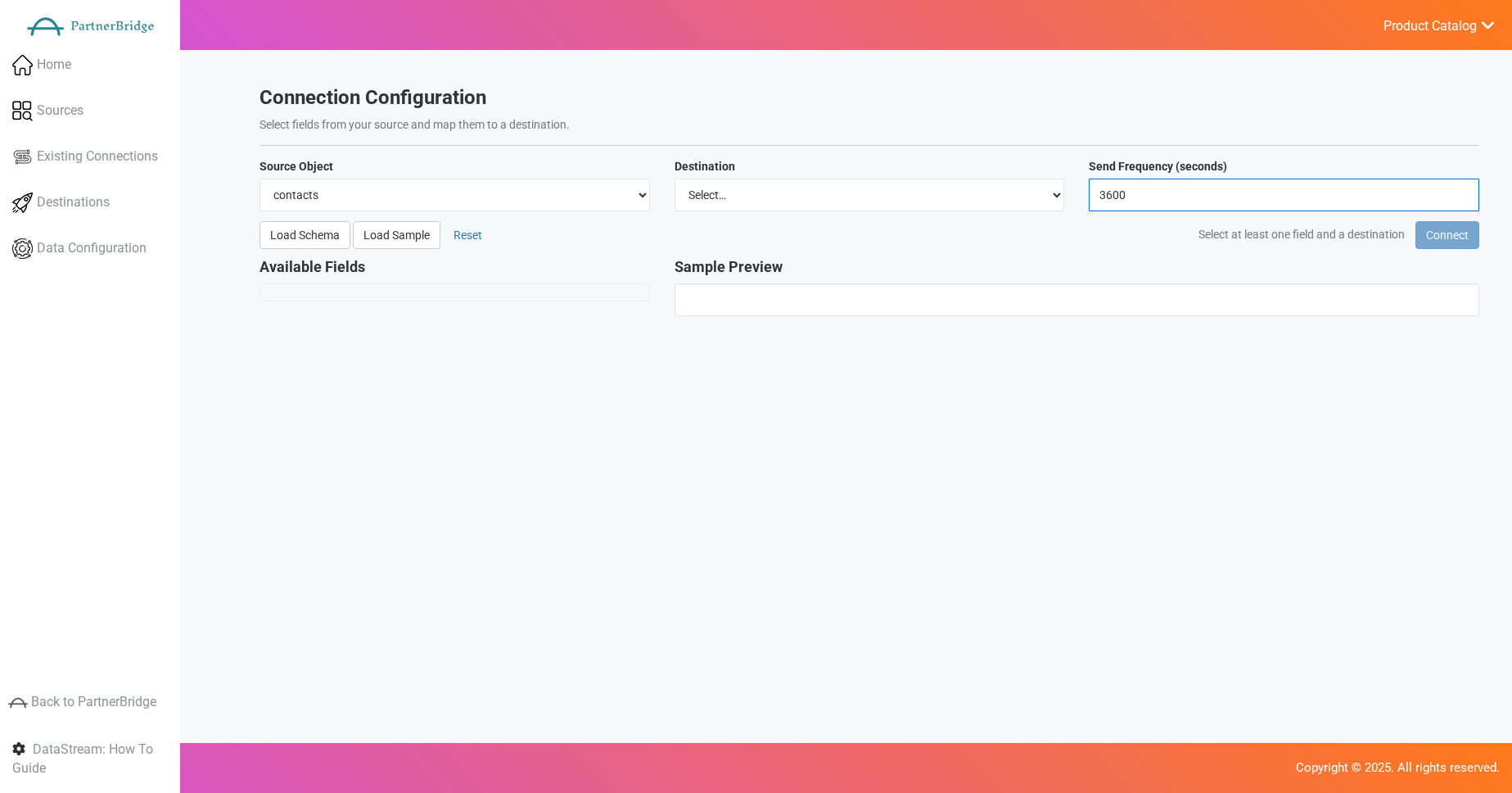
drag, startPoint x: 1423, startPoint y: 192, endPoint x: 1461, endPoint y: 191, distance: 38.0
click at [1429, 192] on input "3600" at bounding box center [1284, 195] width 391 height 33
click at [1462, 191] on input "3660" at bounding box center [1284, 195] width 391 height 33
type input "3600"
click at [1465, 200] on input "3600" at bounding box center [1284, 195] width 391 height 33
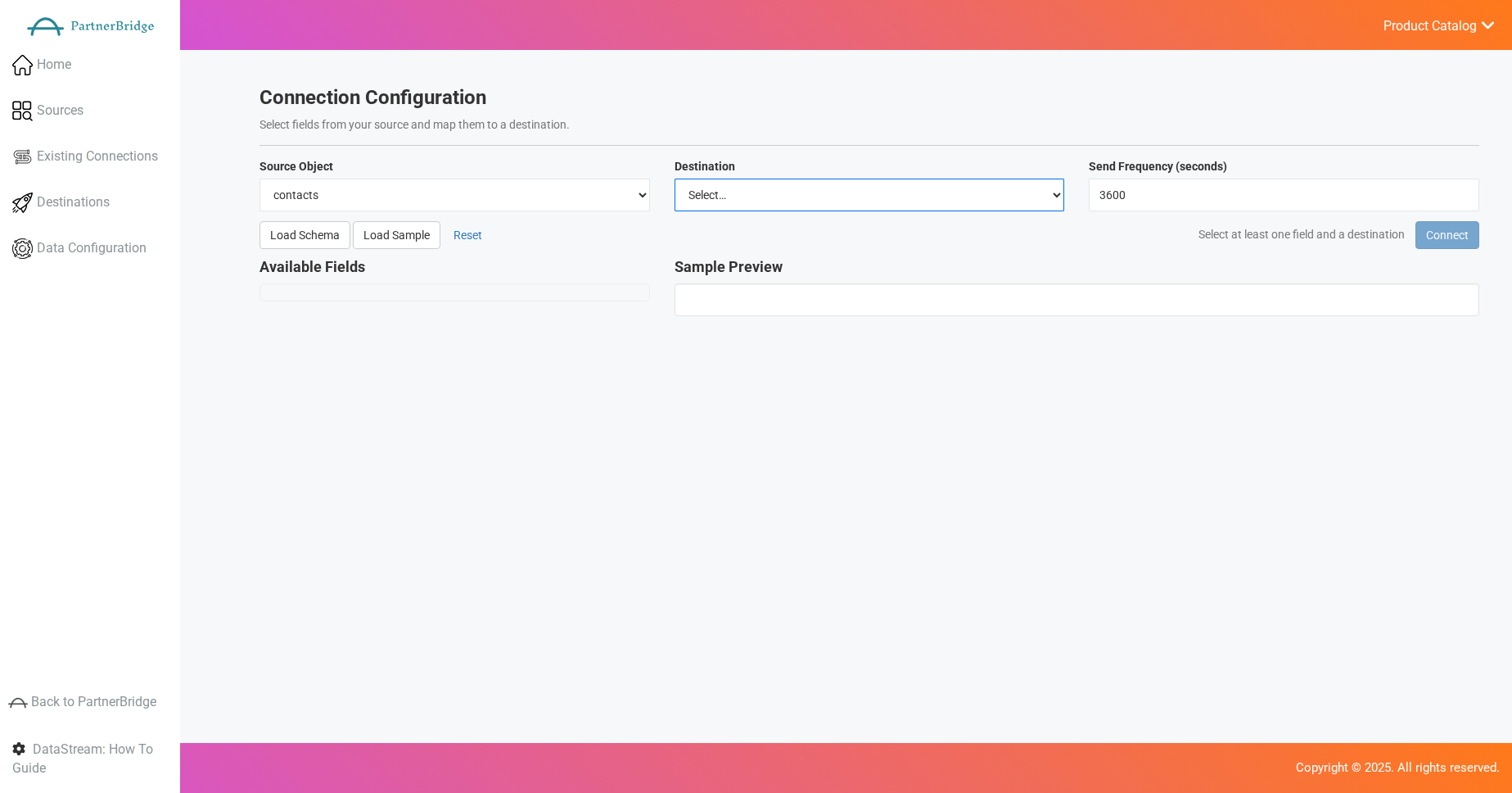
click at [984, 207] on select "Select… FullStory Segment Optimizely" at bounding box center [870, 195] width 391 height 33
click at [78, 213] on link "Destinations" at bounding box center [90, 203] width 180 height 42
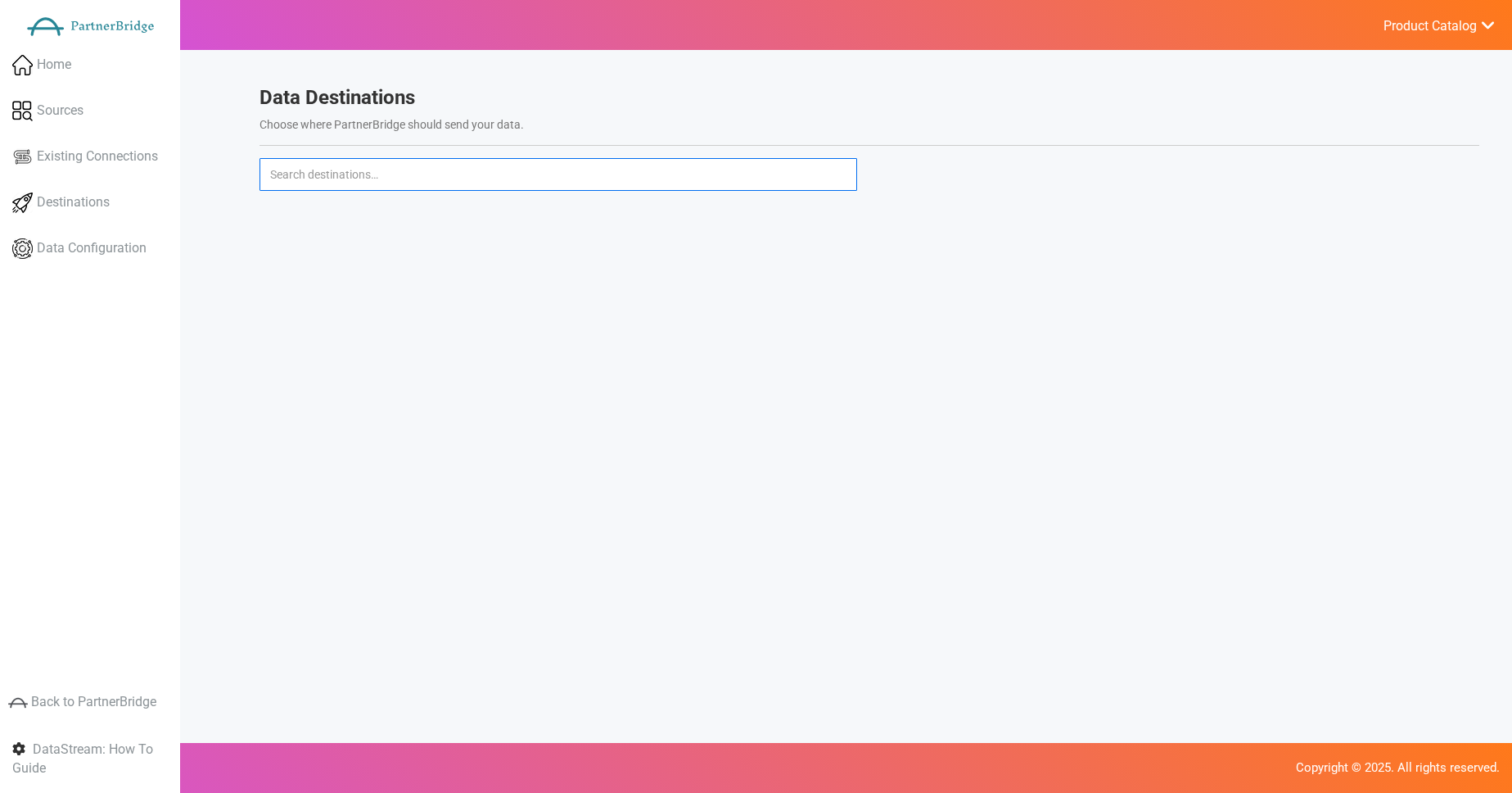
click at [370, 163] on input "text" at bounding box center [559, 174] width 598 height 33
type input "FullStory"
click at [361, 164] on input "FullStory" at bounding box center [559, 174] width 598 height 33
click at [361, 168] on input "FullStory" at bounding box center [559, 174] width 598 height 33
click at [359, 167] on input "FullStory" at bounding box center [559, 174] width 598 height 33
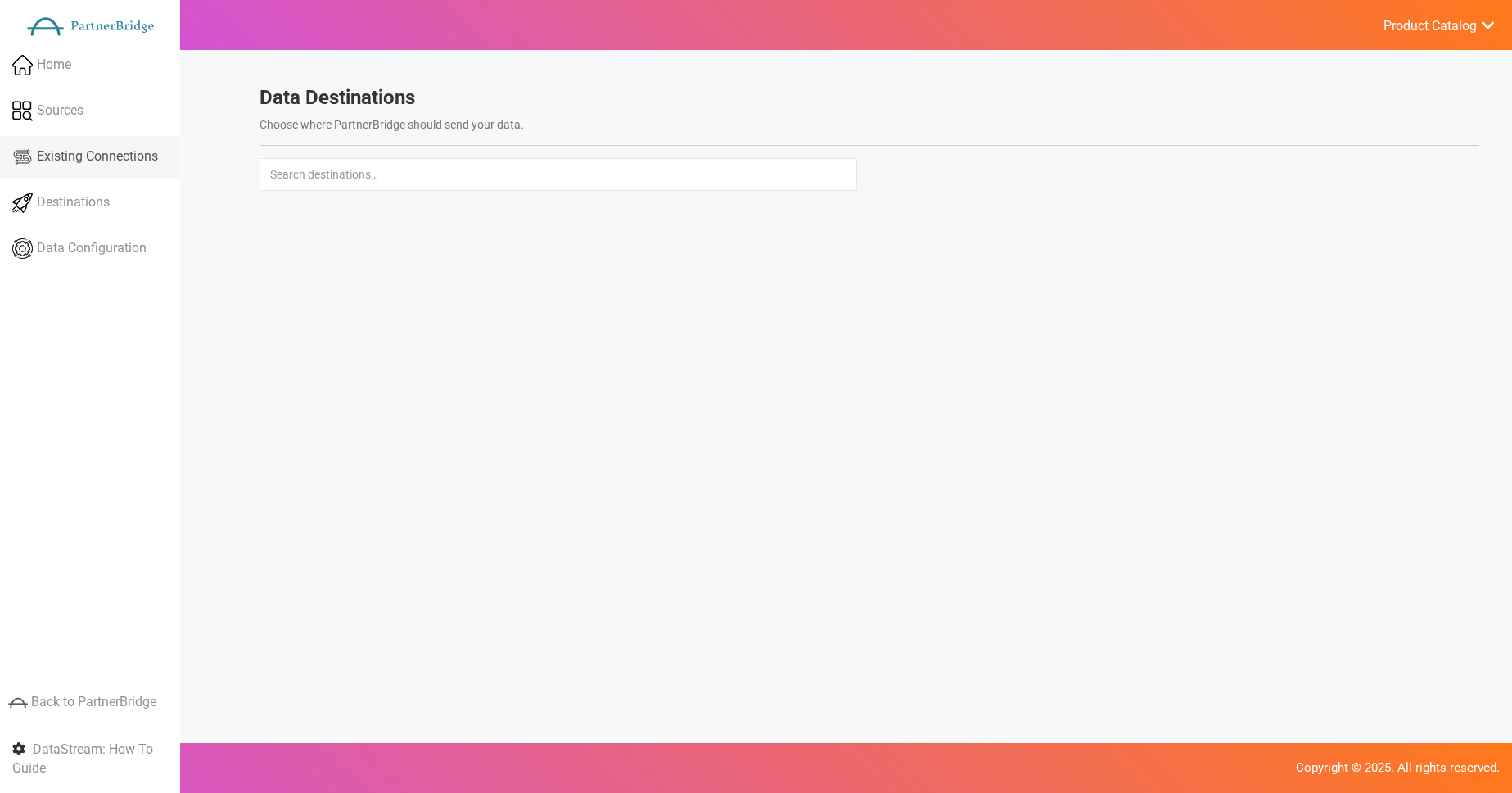
click at [104, 175] on link "Existing Connections" at bounding box center [90, 156] width 180 height 42
drag, startPoint x: 326, startPoint y: 166, endPoint x: 291, endPoint y: 166, distance: 35.0
click at [324, 166] on h4 "Sources" at bounding box center [869, 166] width 1220 height 16
click at [291, 166] on h4 "Sources" at bounding box center [869, 166] width 1220 height 16
click at [295, 192] on div "Sources" at bounding box center [869, 179] width 1244 height 41
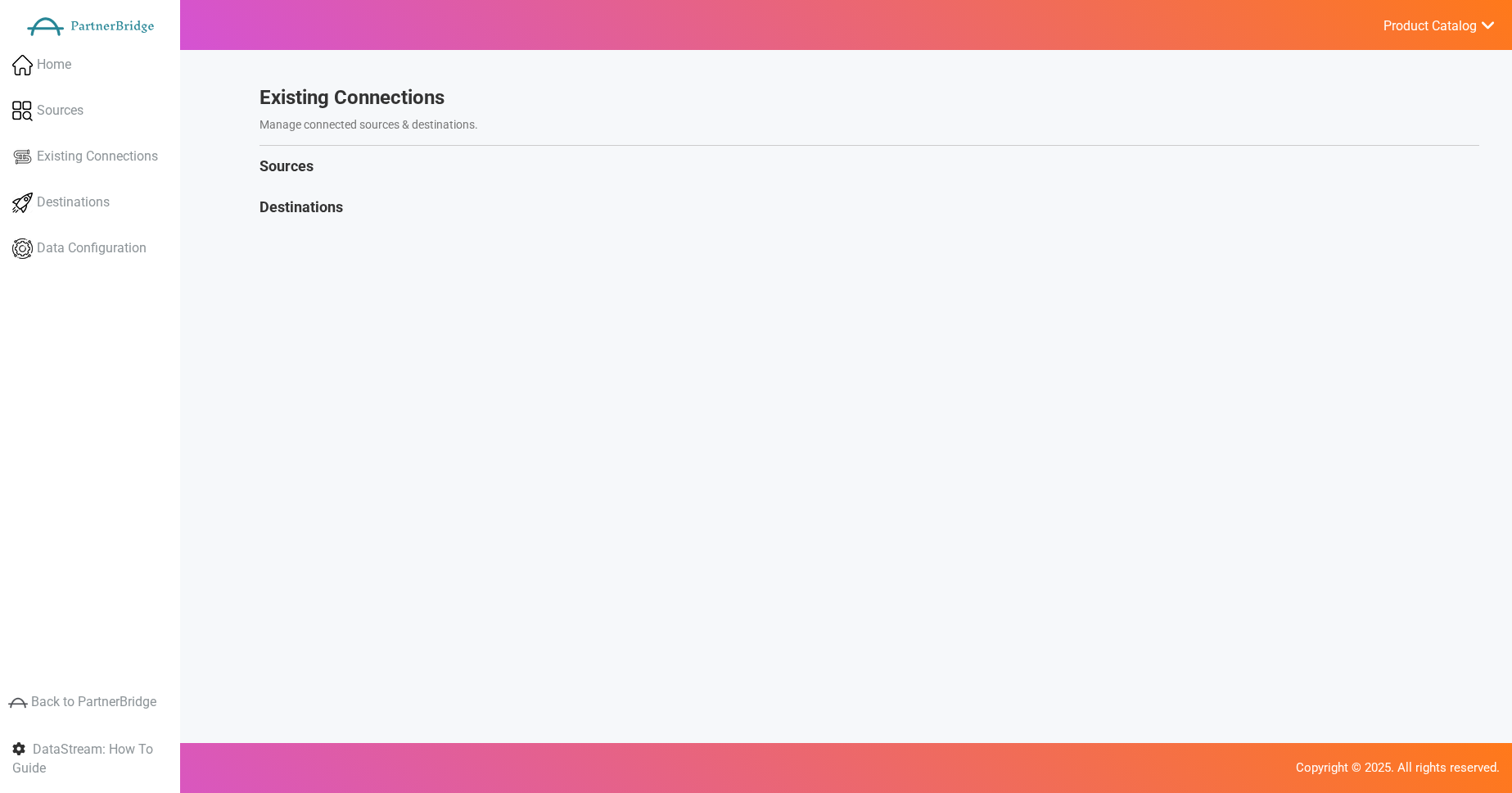
drag, startPoint x: 295, startPoint y: 202, endPoint x: 221, endPoint y: 178, distance: 77.8
click at [289, 196] on section "Existing Connections Manage connected sources & destinations. Sources Destinati…" at bounding box center [869, 154] width 1220 height 137
drag, startPoint x: 78, startPoint y: 126, endPoint x: 79, endPoint y: 118, distance: 8.1
click at [78, 126] on link "Sources" at bounding box center [90, 111] width 180 height 42
drag, startPoint x: 344, startPoint y: 151, endPoint x: 347, endPoint y: 163, distance: 12.4
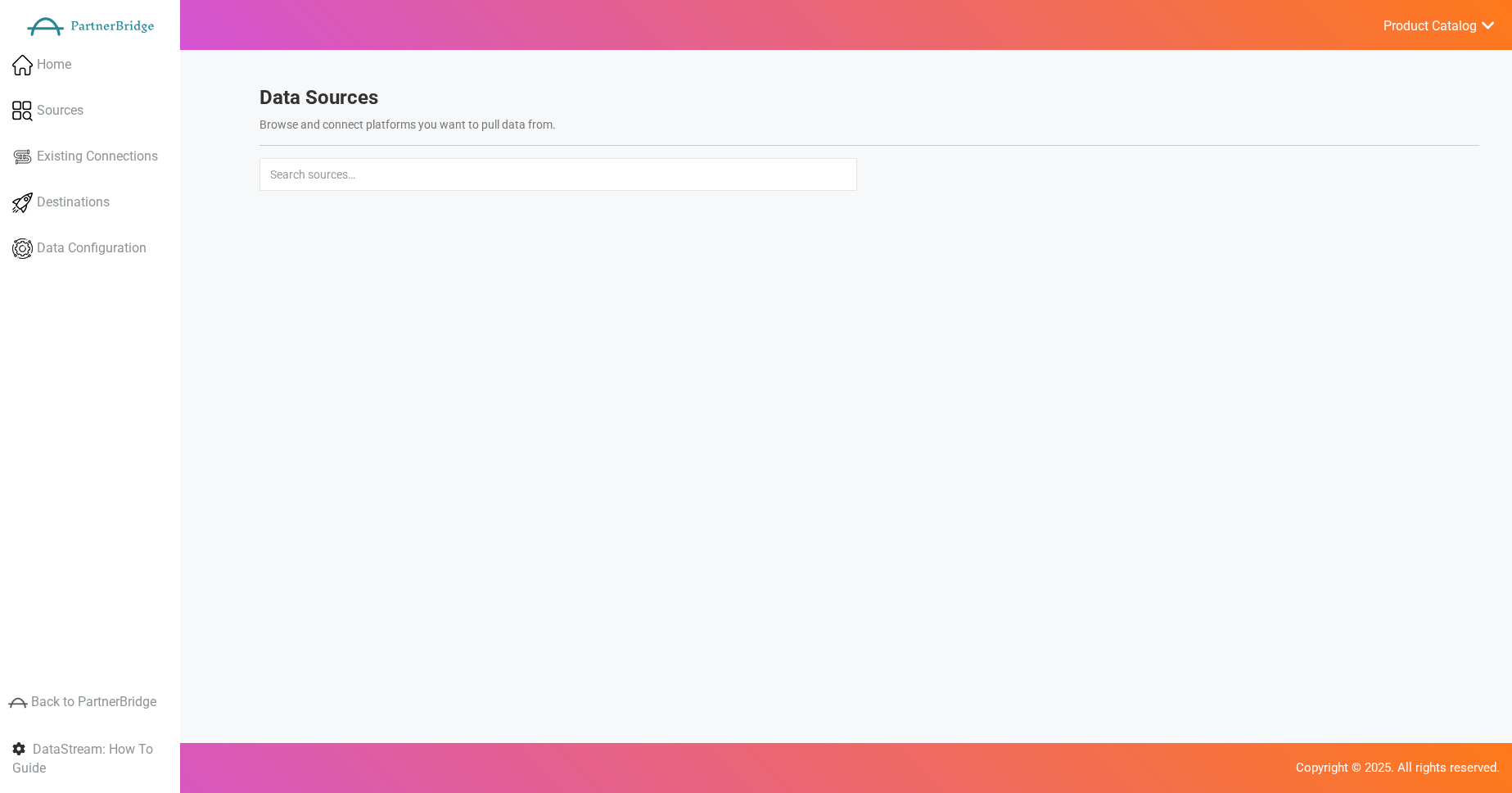
click at [345, 153] on div "Data Sources Browse and connect platforms you want to pull data from." at bounding box center [869, 122] width 1244 height 71
click at [348, 163] on input "text" at bounding box center [559, 174] width 598 height 33
click at [368, 170] on input "text" at bounding box center [559, 174] width 598 height 33
click at [38, 71] on span "Home" at bounding box center [54, 64] width 35 height 19
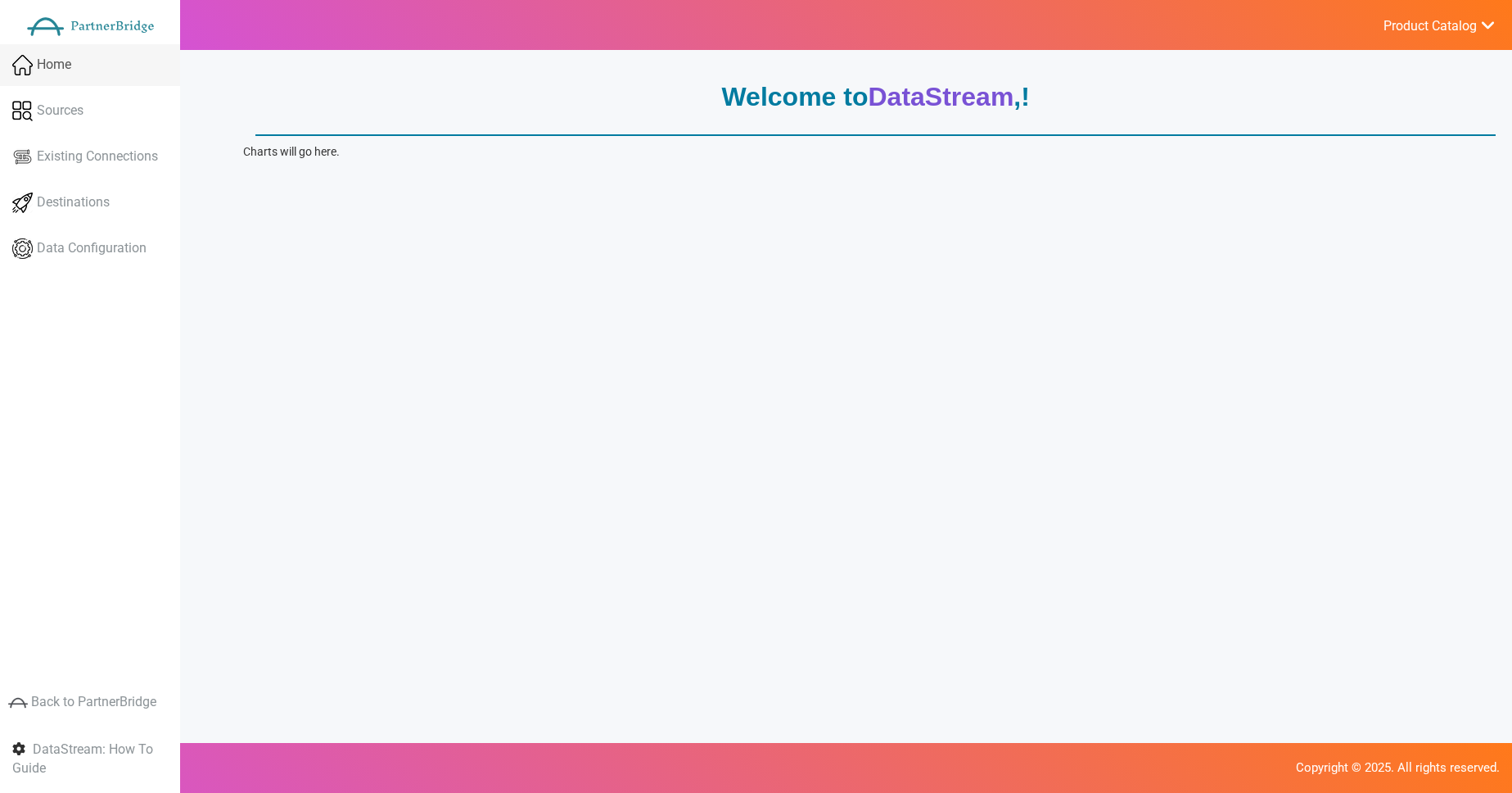
click at [38, 71] on span "Home" at bounding box center [54, 64] width 35 height 19
drag, startPoint x: 374, startPoint y: 101, endPoint x: 304, endPoint y: 80, distance: 73.1
click at [373, 100] on p "Welcome to DataStream , !" at bounding box center [876, 97] width 1241 height 38
click at [50, 100] on link "Sources" at bounding box center [90, 111] width 180 height 42
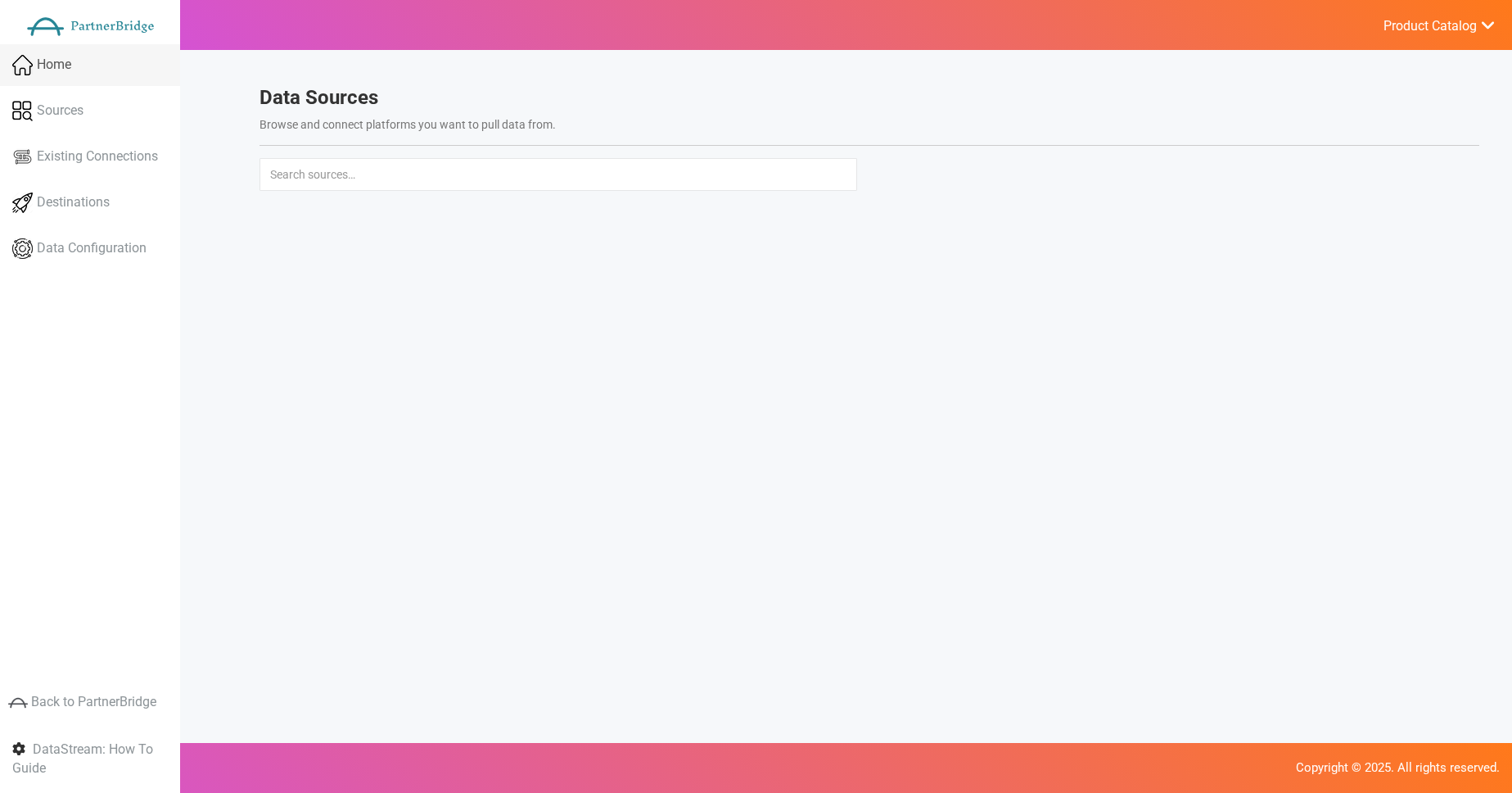
click at [71, 76] on link "Home" at bounding box center [90, 65] width 180 height 42
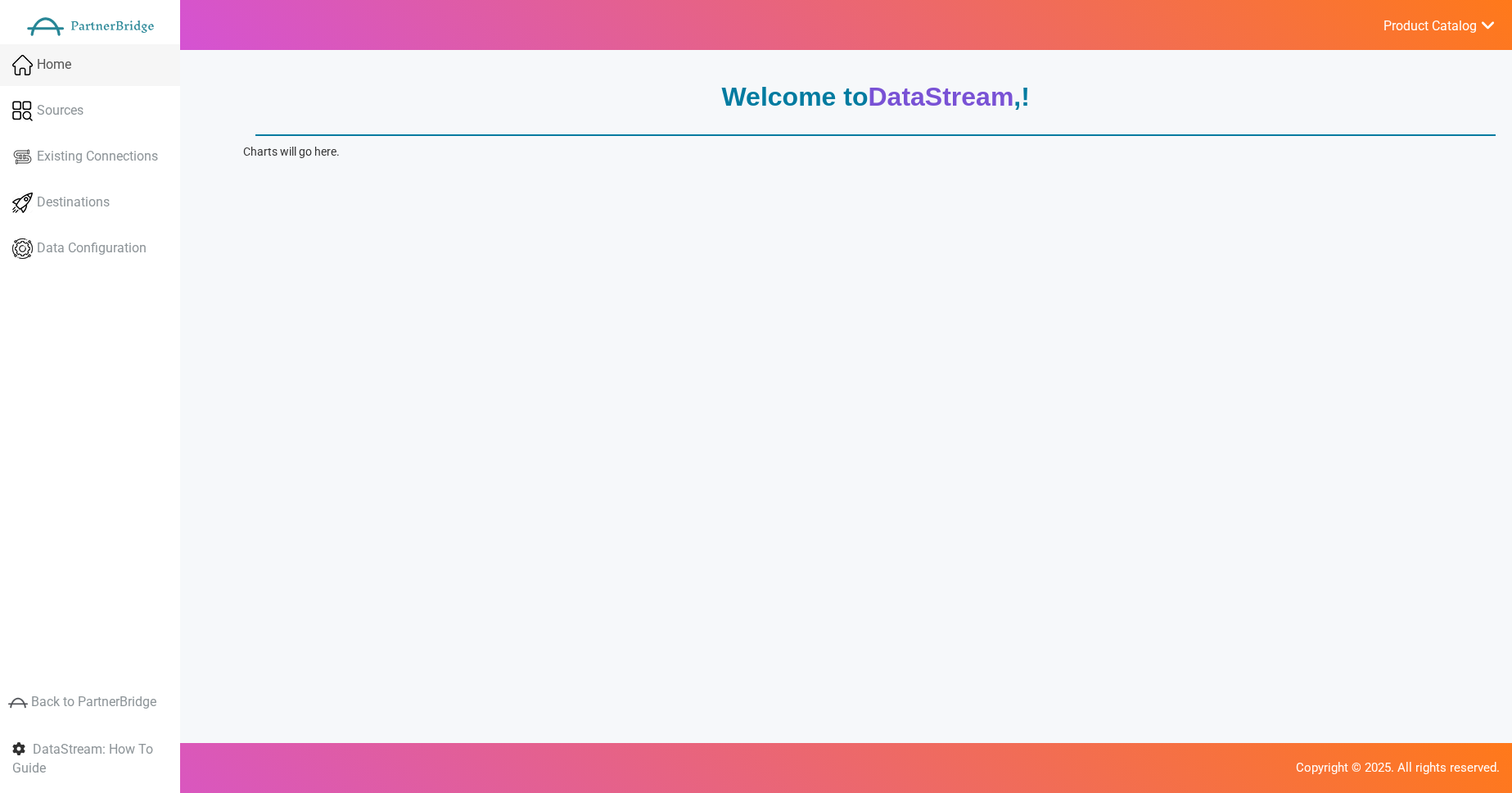
click at [71, 43] on nav "Home Sources Existing Connections Destinations Data Configuration" at bounding box center [90, 396] width 180 height 793
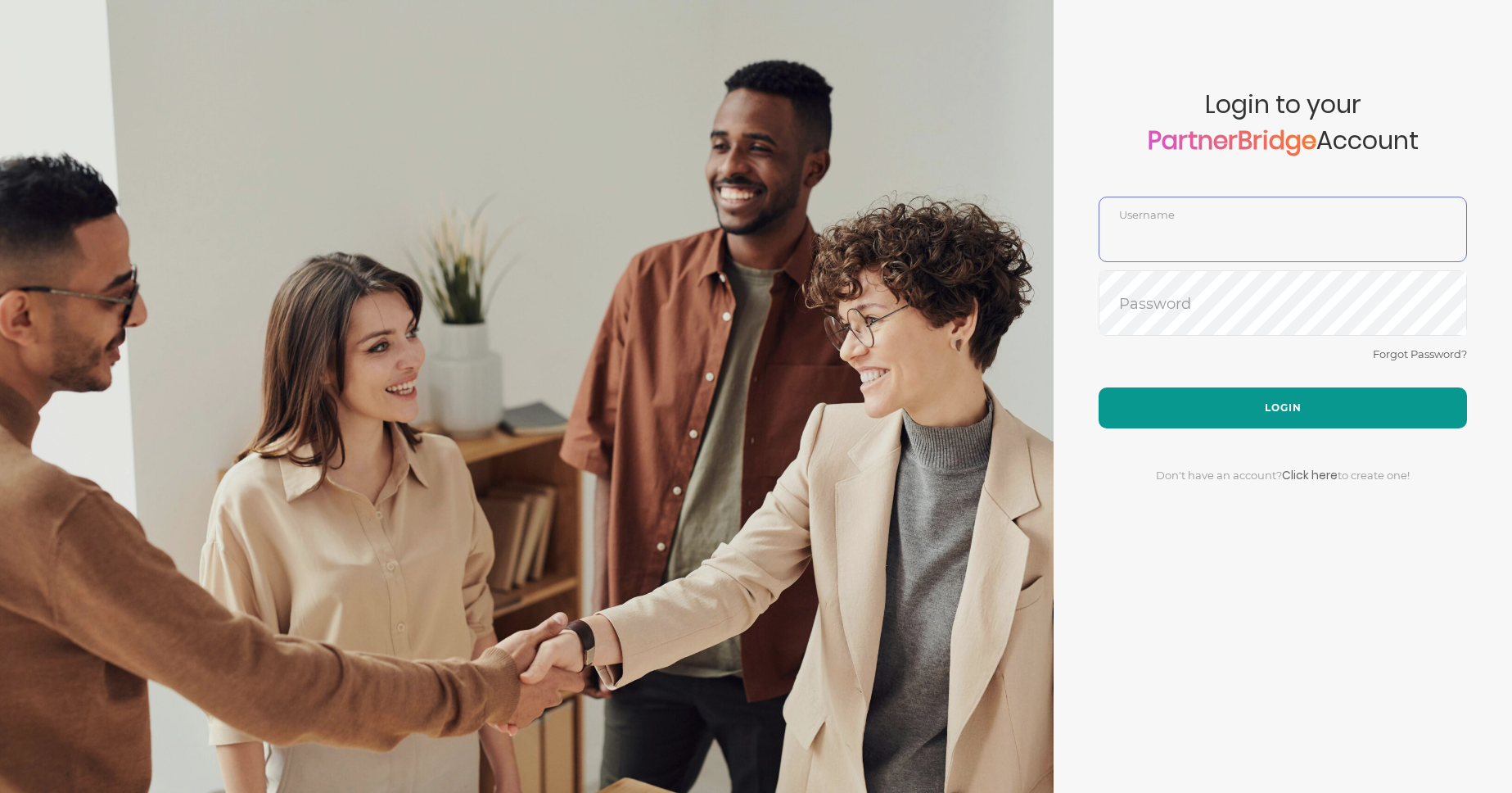
type input "DemoUser"
click at [1290, 402] on button "Login" at bounding box center [1283, 408] width 369 height 41
type input "DemoUser"
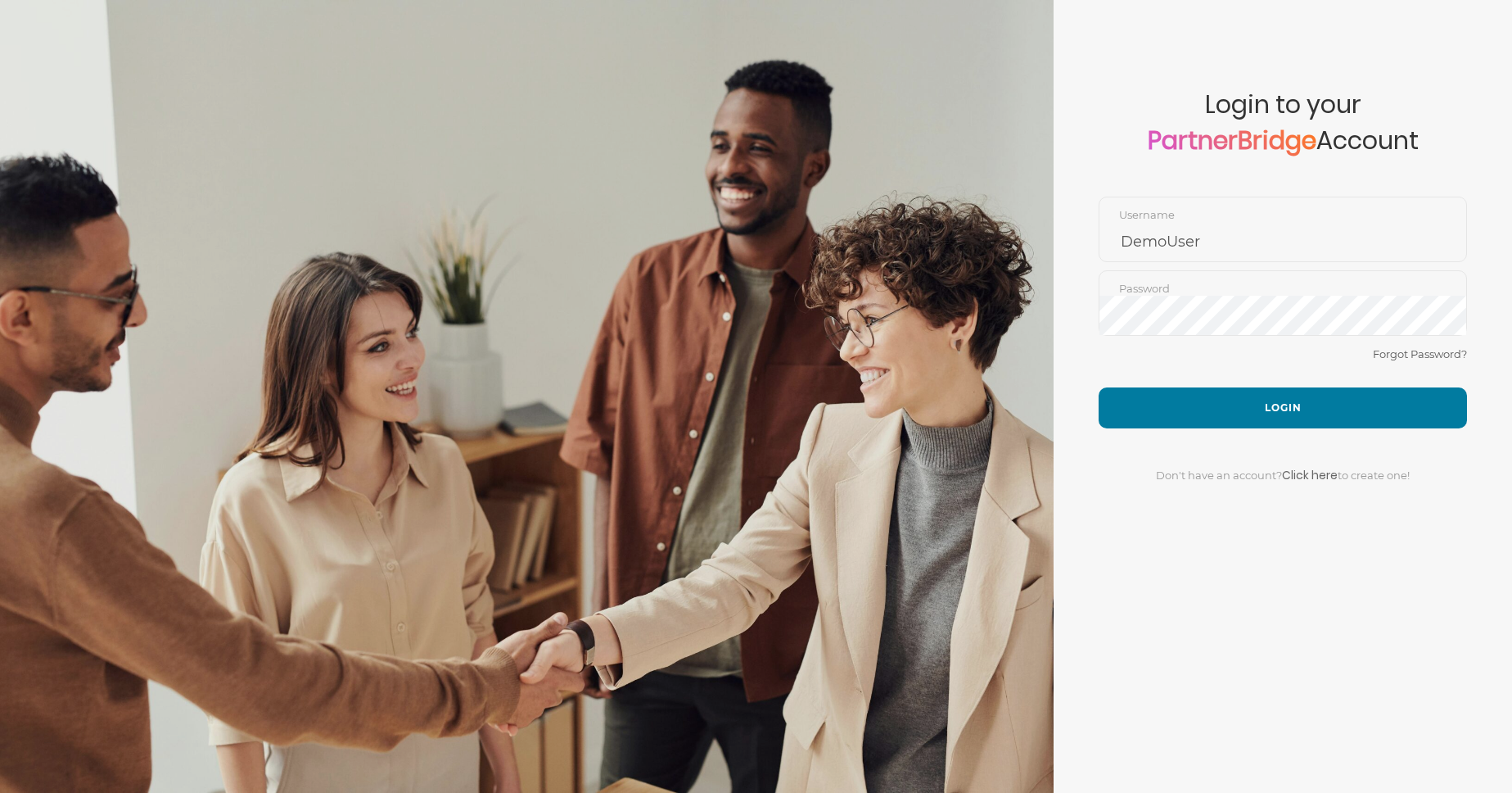
drag, startPoint x: 1130, startPoint y: 341, endPoint x: 1155, endPoint y: 352, distance: 27.3
click at [1136, 341] on form "Account created successfully! Please enter your username and password below to …" at bounding box center [1283, 396] width 459 height 793
click at [1177, 402] on button "Login" at bounding box center [1283, 408] width 369 height 41
